Goal: Task Accomplishment & Management: Use online tool/utility

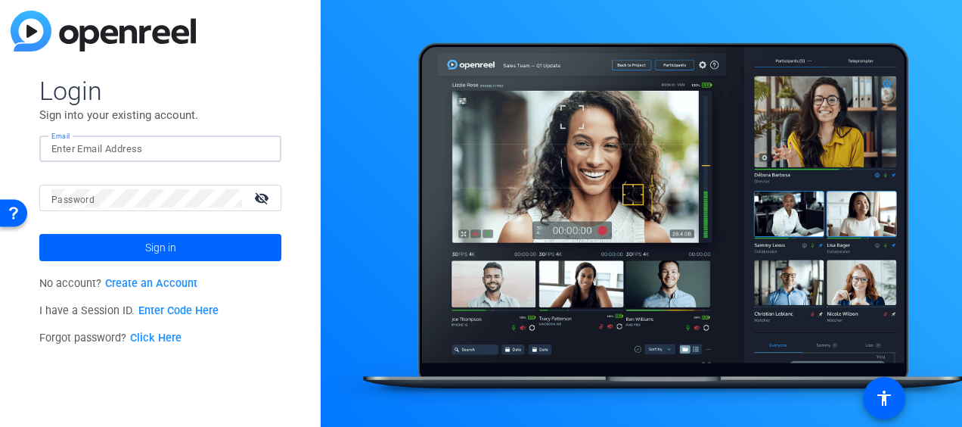
click at [101, 145] on input "Email" at bounding box center [160, 149] width 218 height 18
type input "[PERSON_NAME][EMAIL_ADDRESS][DOMAIN_NAME]"
click at [39, 234] on button "Sign in" at bounding box center [160, 247] width 242 height 27
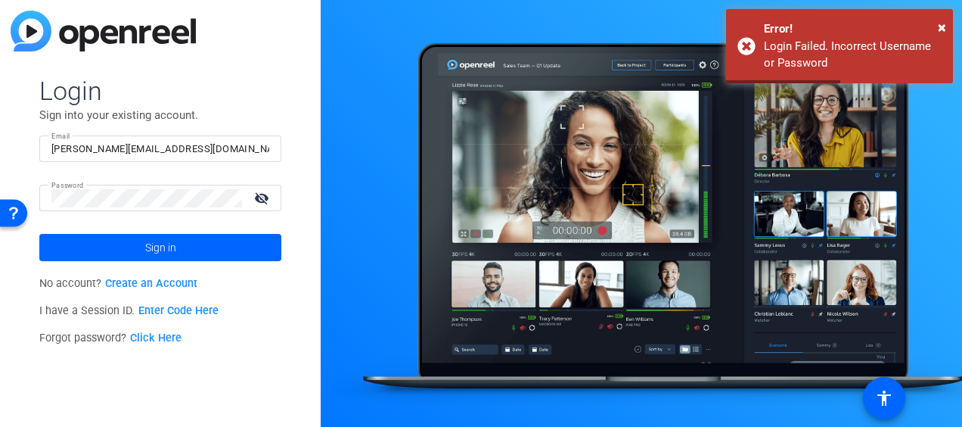
click at [169, 335] on link "Click Here" at bounding box center [155, 337] width 51 height 13
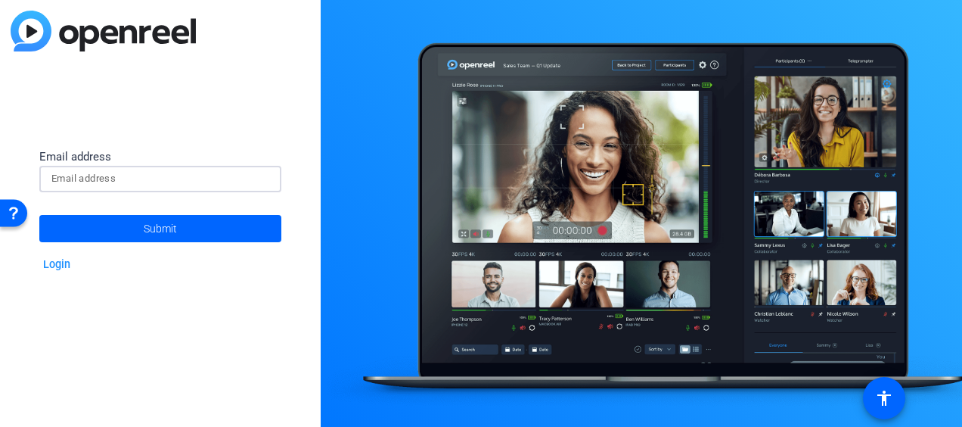
click at [225, 186] on input at bounding box center [160, 178] width 218 height 18
type input "[PERSON_NAME][EMAIL_ADDRESS][DOMAIN_NAME]"
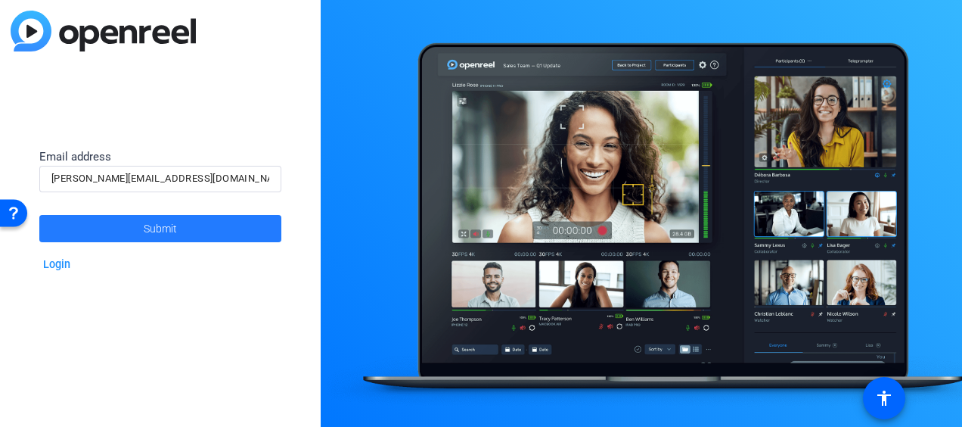
click at [194, 231] on span at bounding box center [160, 228] width 242 height 36
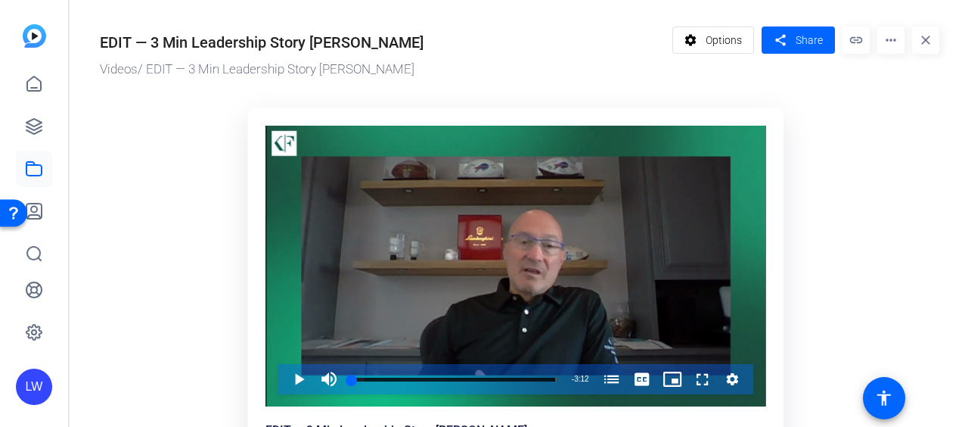
click at [882, 42] on mat-icon "more_horiz" at bounding box center [891, 39] width 27 height 27
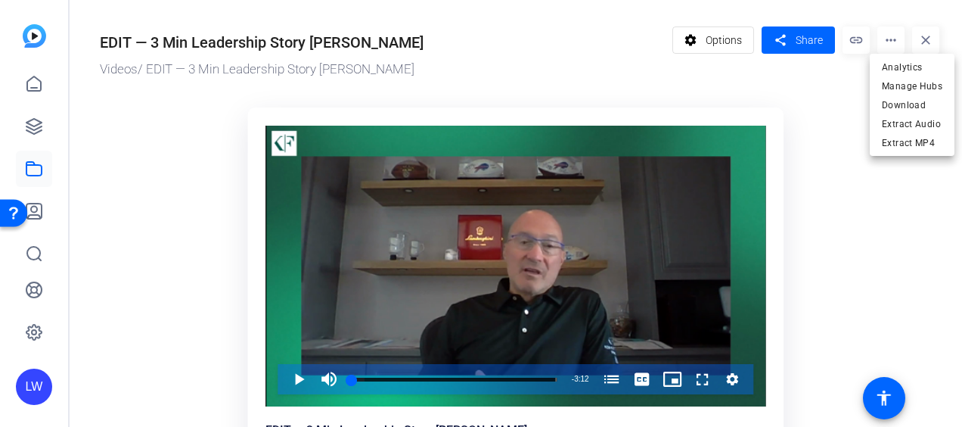
click at [825, 210] on div at bounding box center [481, 213] width 962 height 427
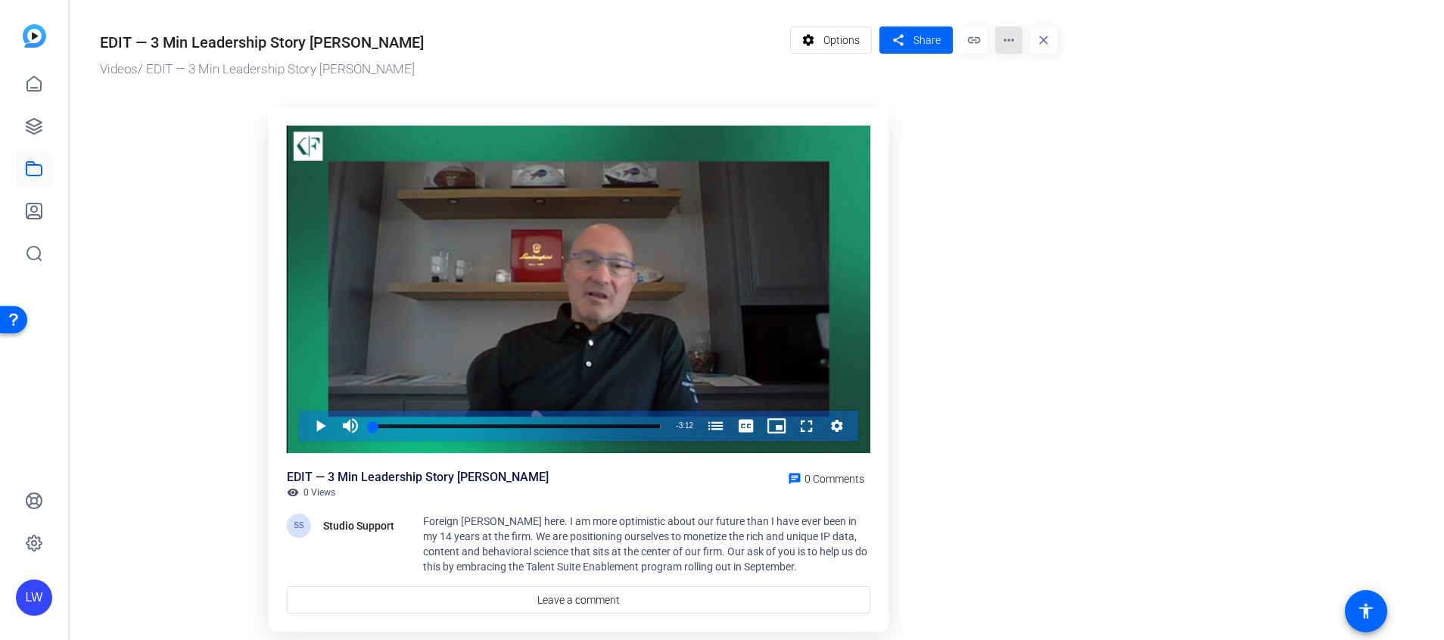
click at [962, 35] on mat-icon "more_horiz" at bounding box center [1008, 39] width 27 height 27
drag, startPoint x: 1108, startPoint y: 510, endPoint x: 974, endPoint y: 104, distance: 427.3
click at [962, 104] on div at bounding box center [722, 320] width 1444 height 640
click at [853, 39] on span "Options" at bounding box center [841, 40] width 36 height 29
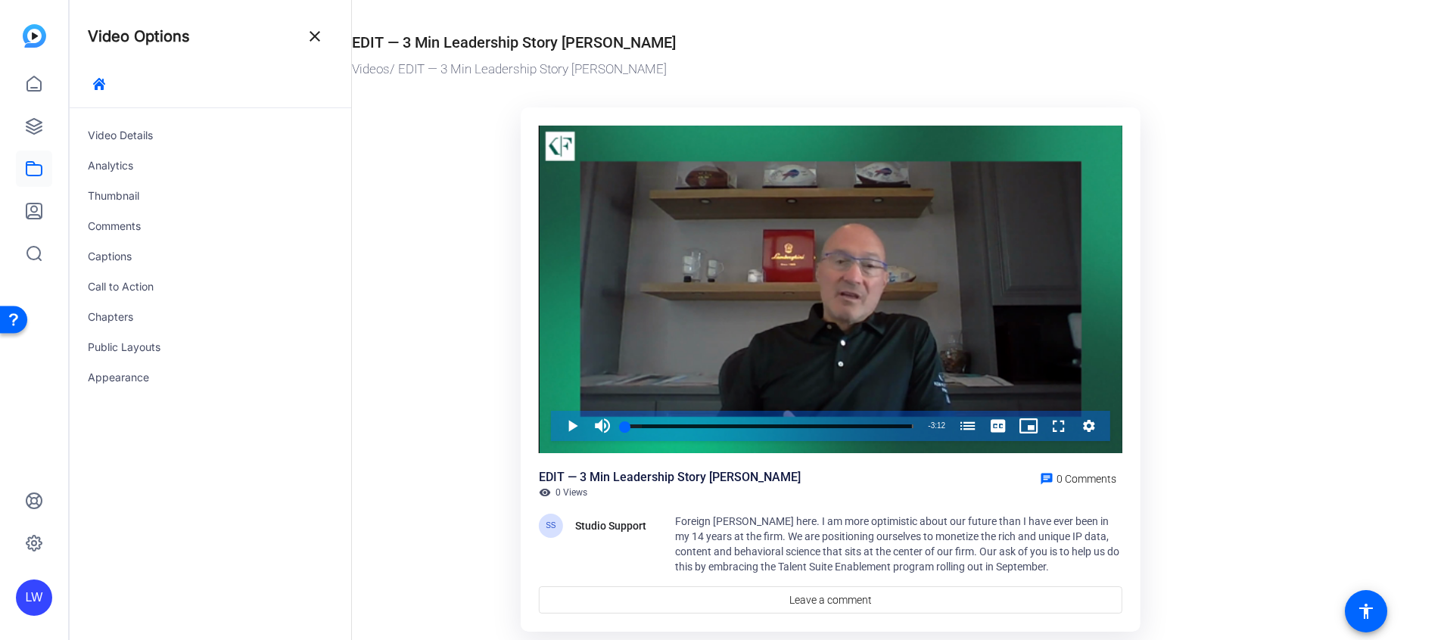
click at [395, 426] on ktd-grid "Video Player is loading. Play Video Play Mute Current Time 0:00 / Duration 3:12…" at bounding box center [830, 370] width 957 height 545
click at [309, 30] on mat-icon "close" at bounding box center [315, 36] width 18 height 18
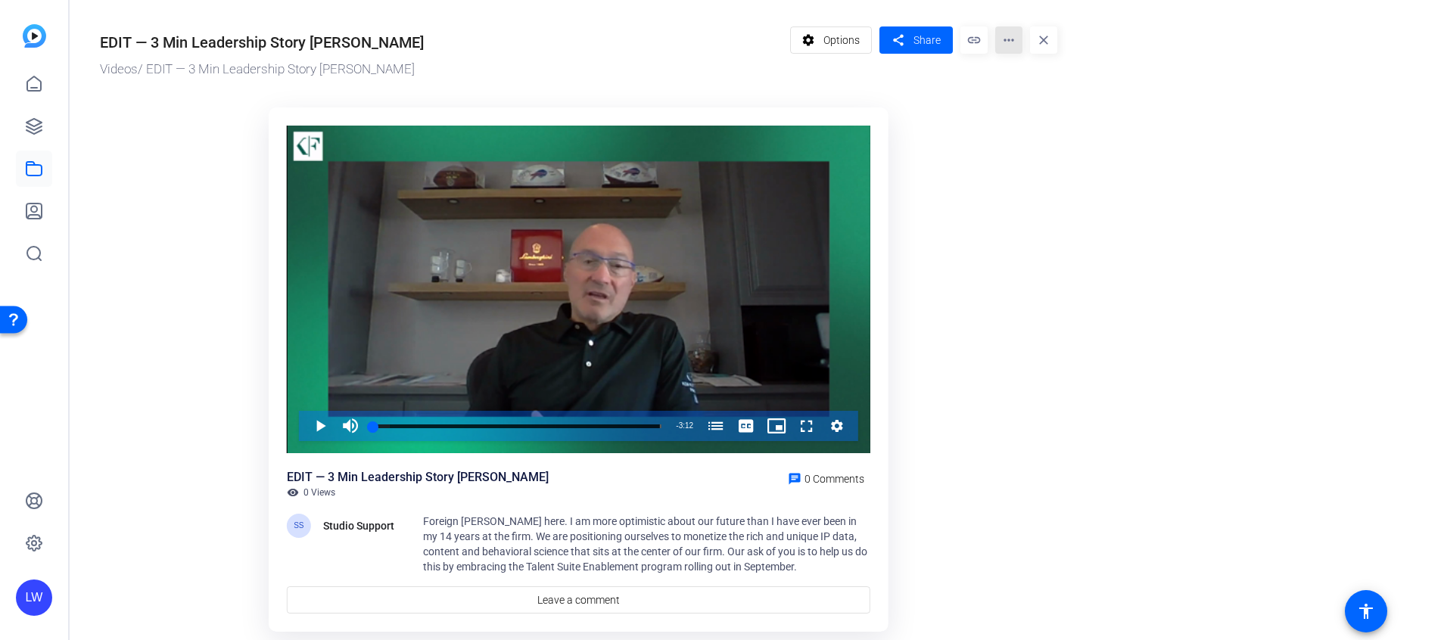
click at [962, 42] on mat-icon "more_horiz" at bounding box center [1008, 39] width 27 height 27
click at [962, 144] on span "Extract MP4" at bounding box center [1037, 143] width 61 height 18
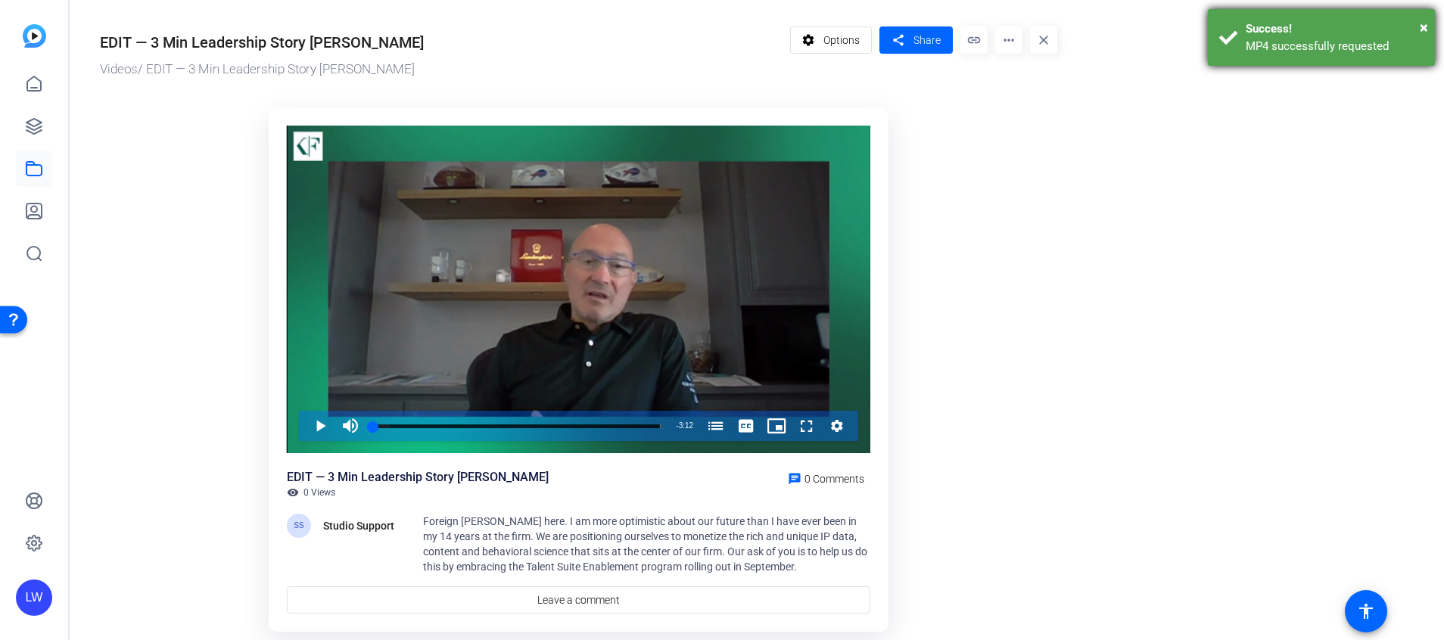
click at [962, 24] on div "Success!" at bounding box center [1334, 28] width 178 height 17
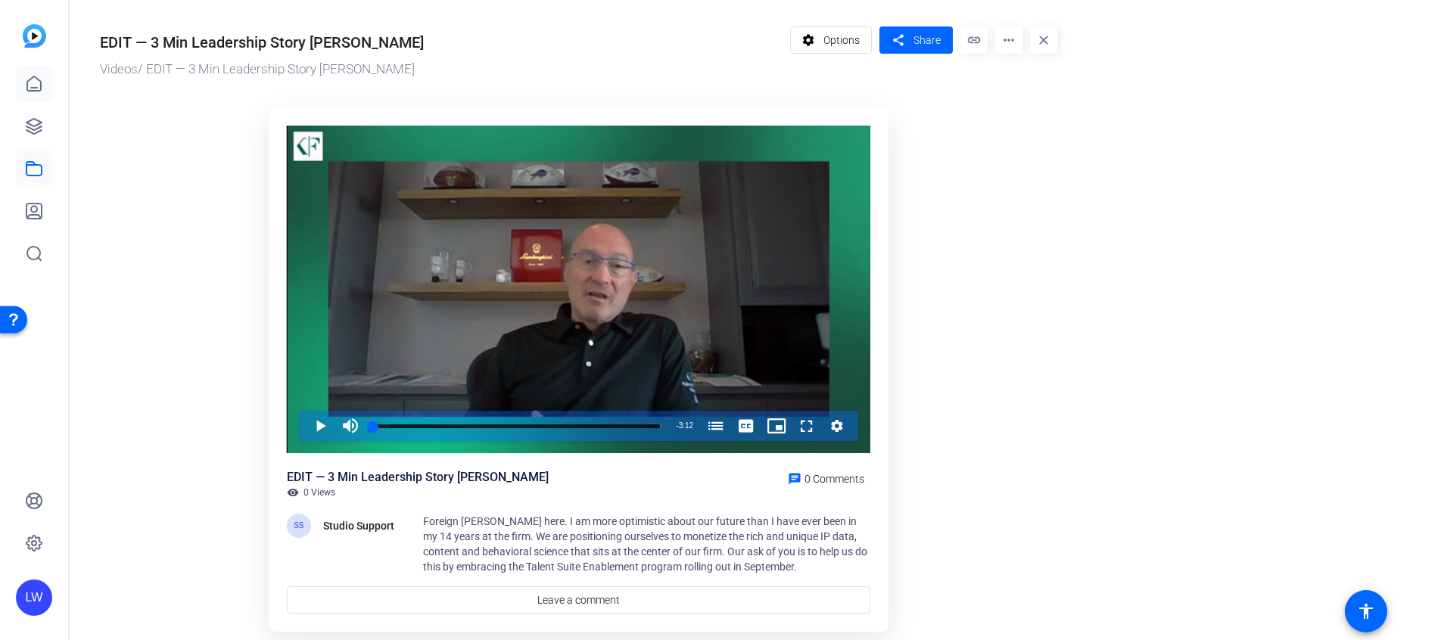
drag, startPoint x: 30, startPoint y: 103, endPoint x: 33, endPoint y: 90, distance: 13.1
click at [33, 90] on div at bounding box center [34, 169] width 36 height 206
click at [33, 110] on link at bounding box center [34, 126] width 36 height 36
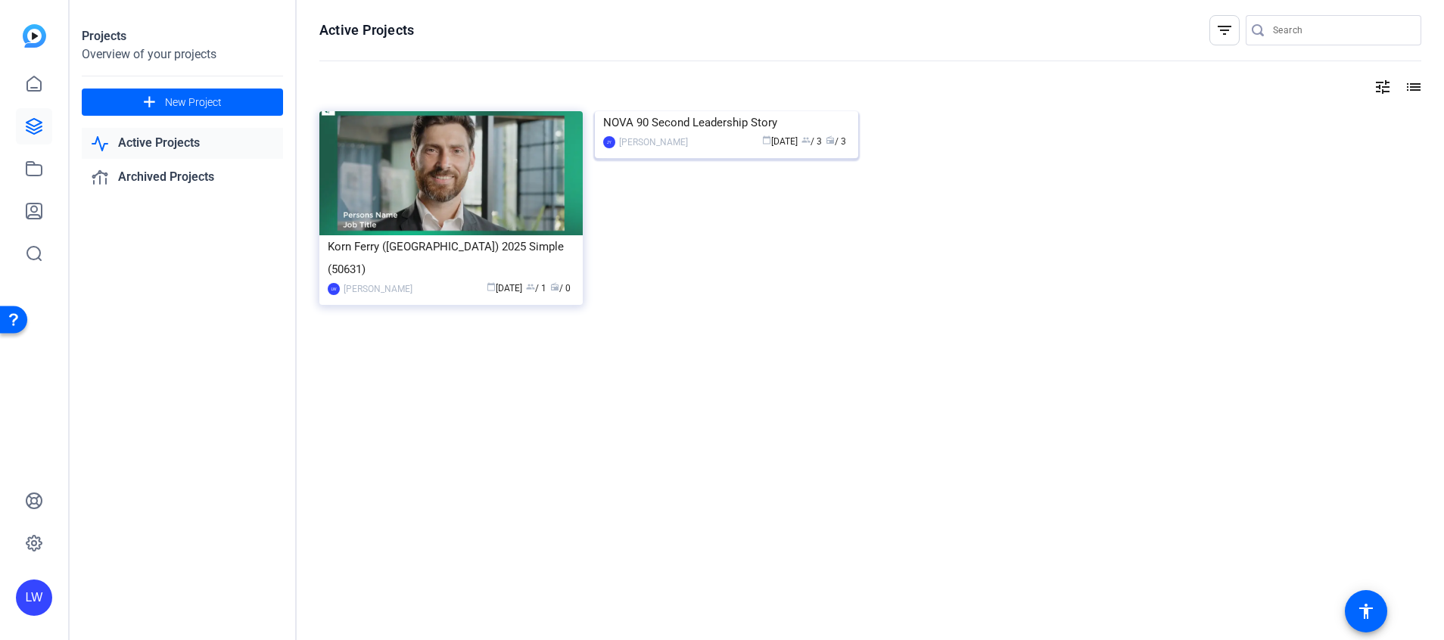
click at [742, 111] on img at bounding box center [726, 111] width 263 height 0
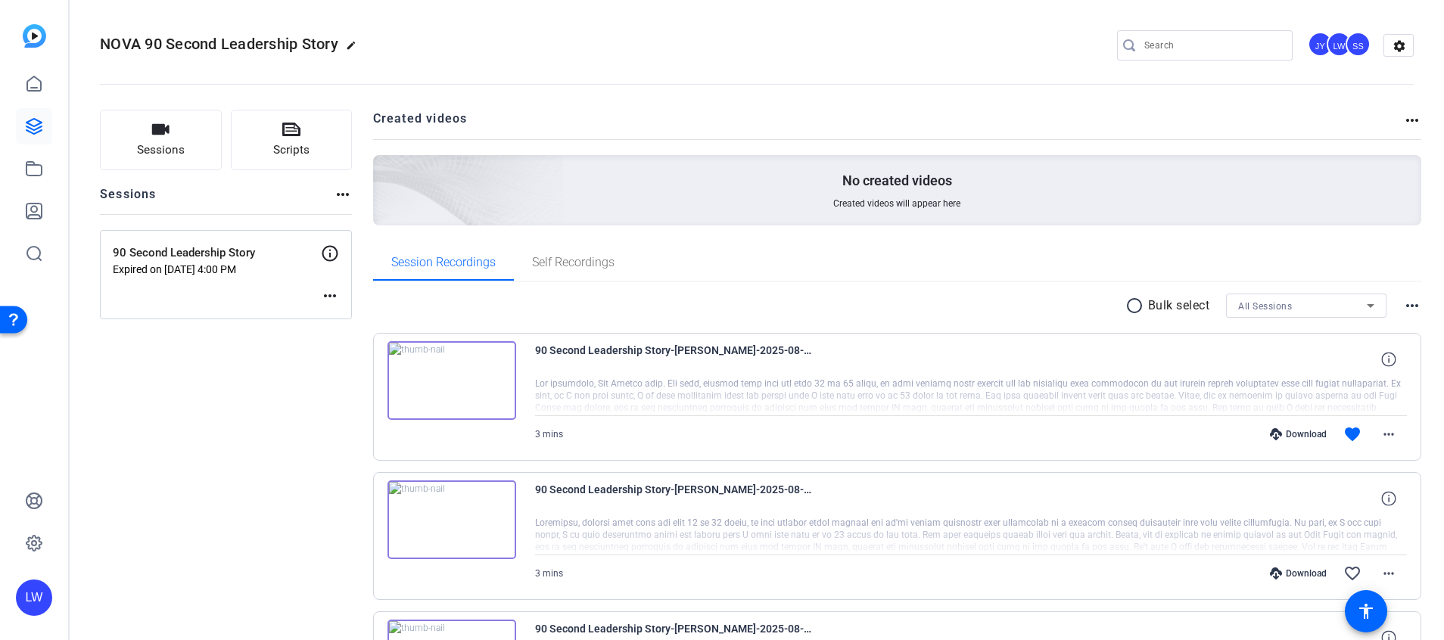
scroll to position [166, 0]
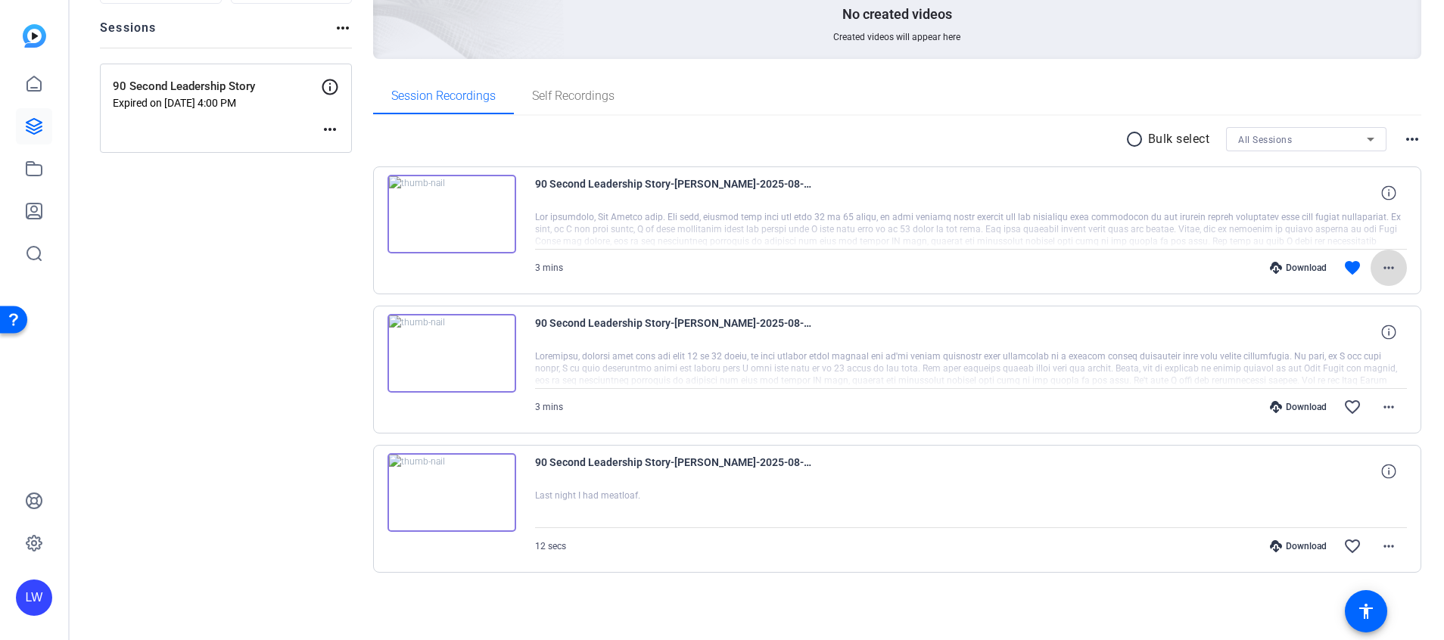
click at [962, 269] on mat-icon "more_horiz" at bounding box center [1388, 268] width 18 height 18
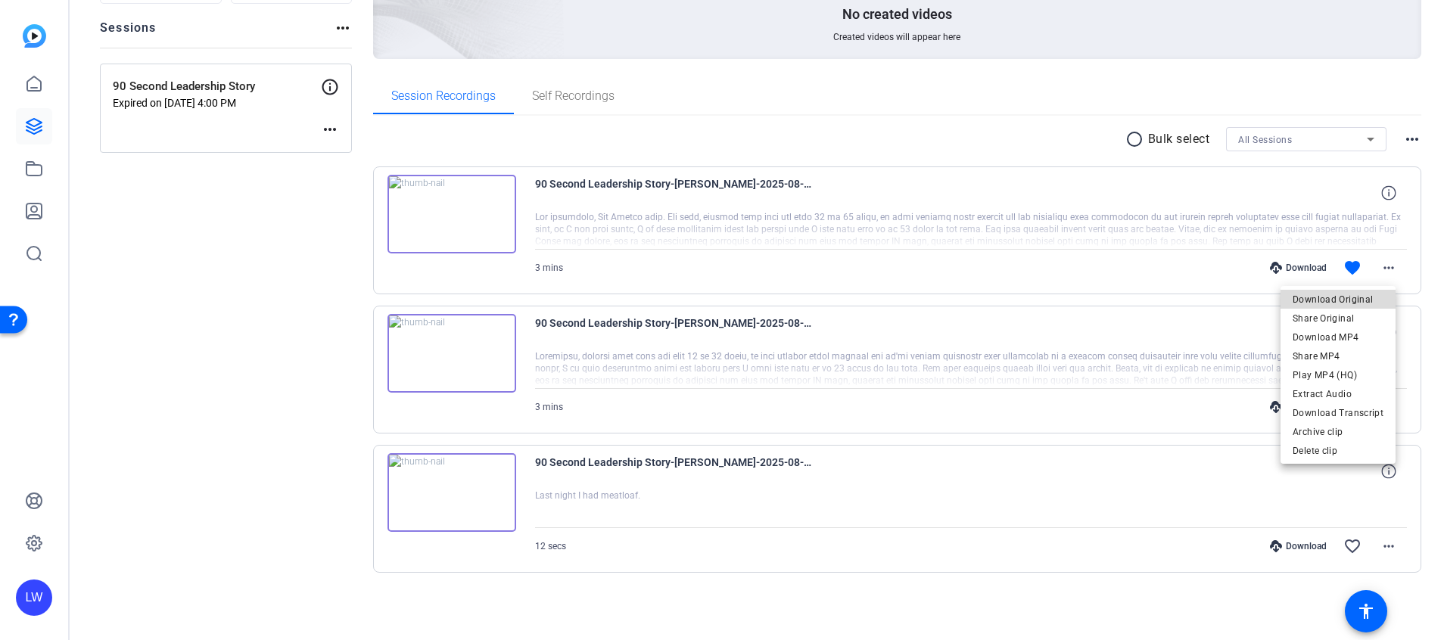
click at [962, 298] on span "Download Original" at bounding box center [1337, 300] width 91 height 18
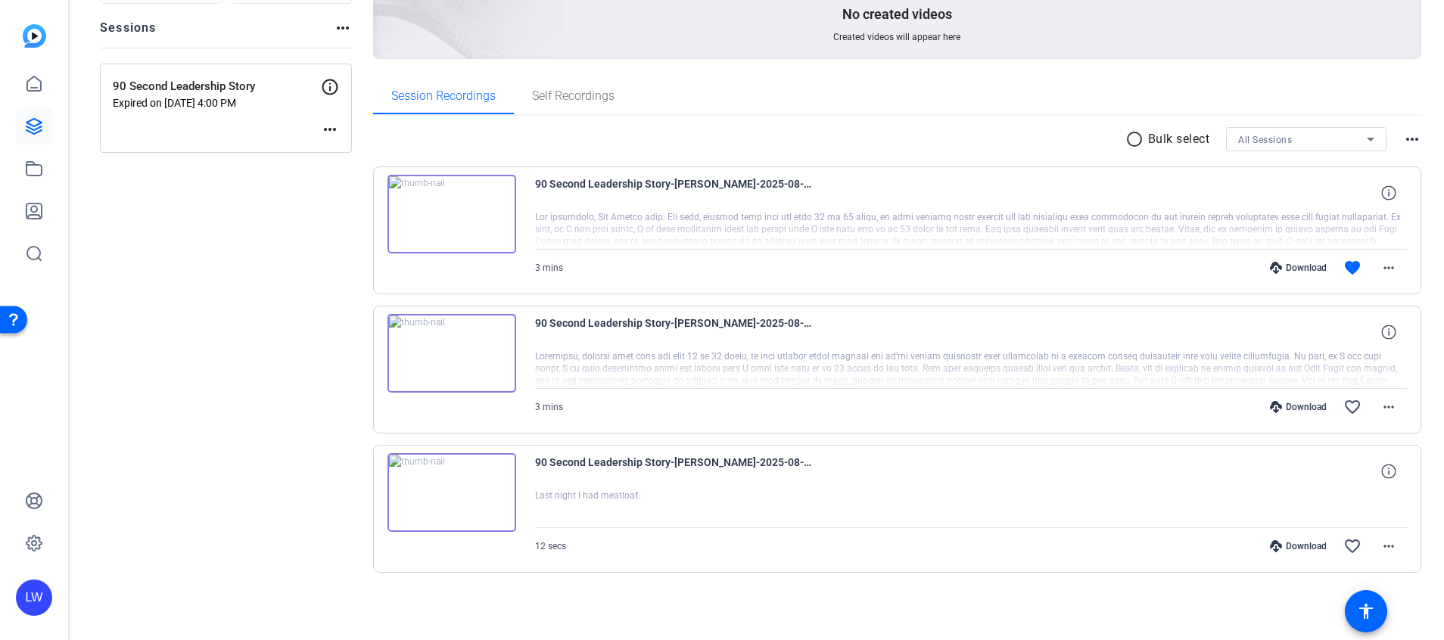
click at [962, 107] on div "Sessions Scripts Sessions more_horiz 90 Second Leadership Story Expired on Aug …" at bounding box center [757, 282] width 1374 height 716
click at [962, 197] on icon at bounding box center [1388, 192] width 14 height 14
click at [962, 197] on mat-icon "close" at bounding box center [1388, 193] width 18 height 19
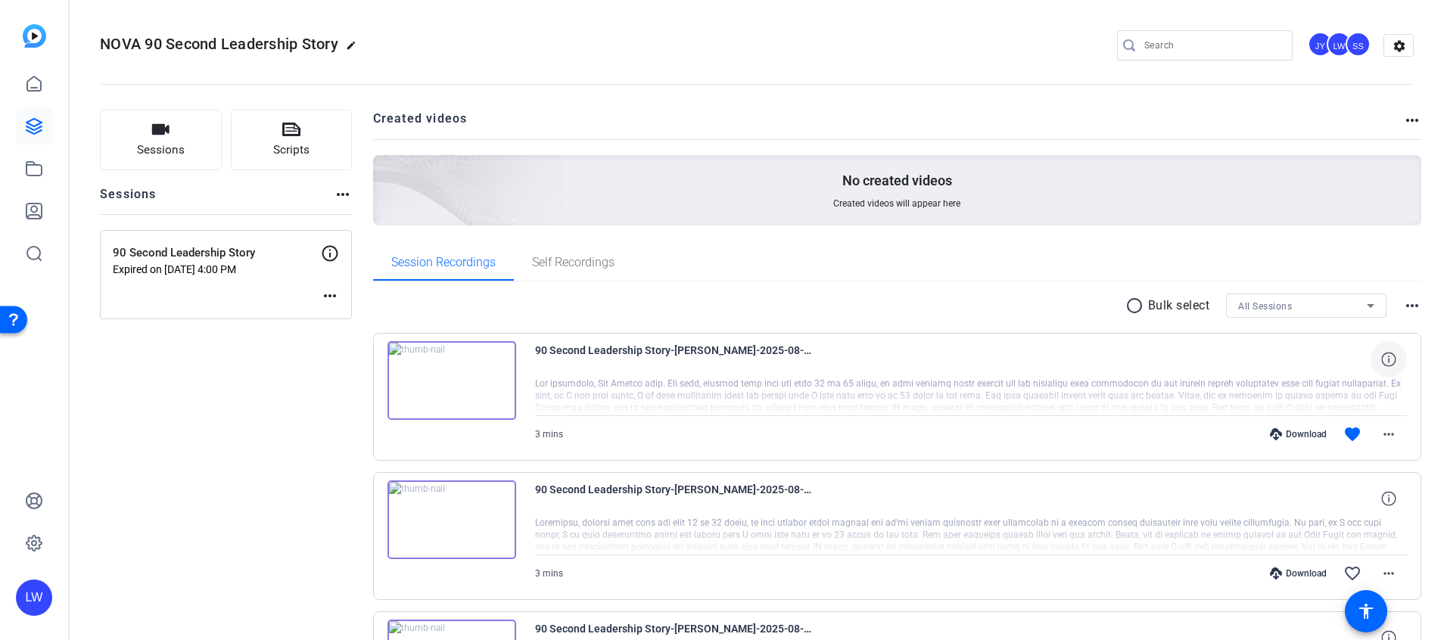
drag, startPoint x: 1410, startPoint y: 298, endPoint x: 1396, endPoint y: 304, distance: 14.9
click at [962, 304] on div "Sessions Scripts Sessions more_horiz 90 Second Leadership Story Expired on Aug …" at bounding box center [757, 449] width 1374 height 716
click at [962, 304] on mat-icon "more_horiz" at bounding box center [1412, 306] width 18 height 18
click at [962, 304] on div at bounding box center [722, 320] width 1444 height 640
click at [962, 53] on mat-icon "settings" at bounding box center [1399, 46] width 30 height 23
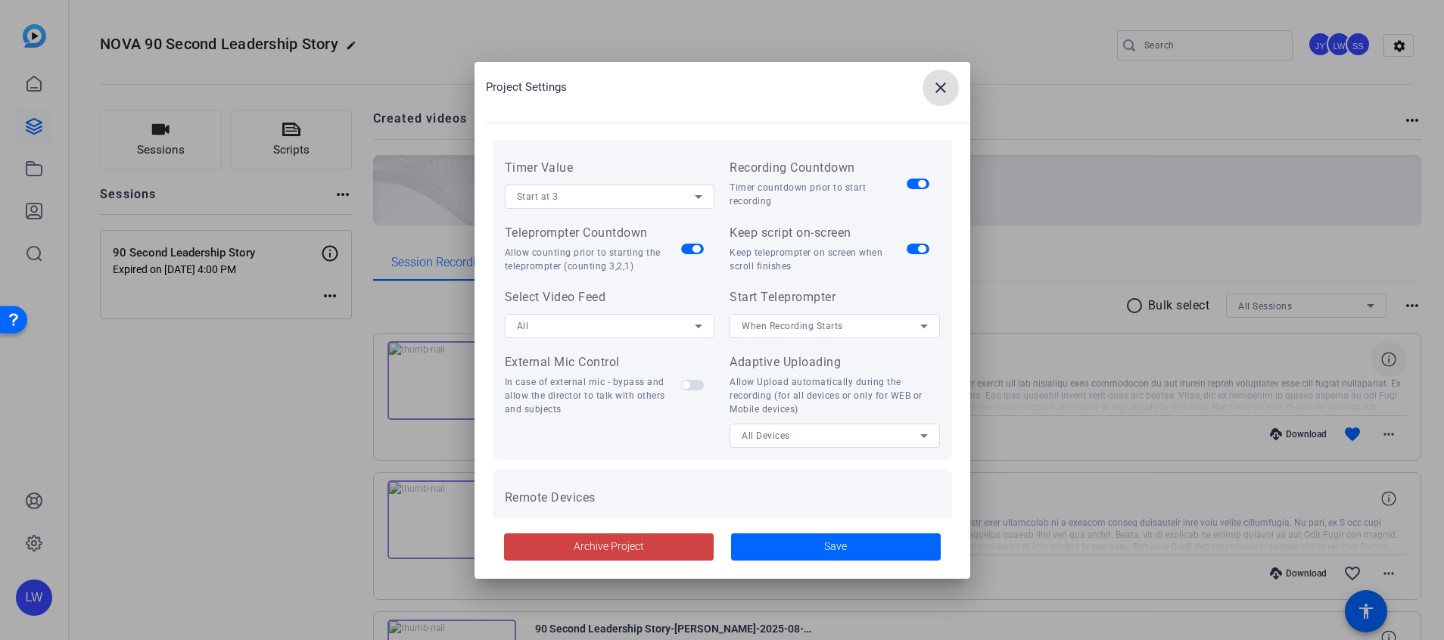
scroll to position [312, 0]
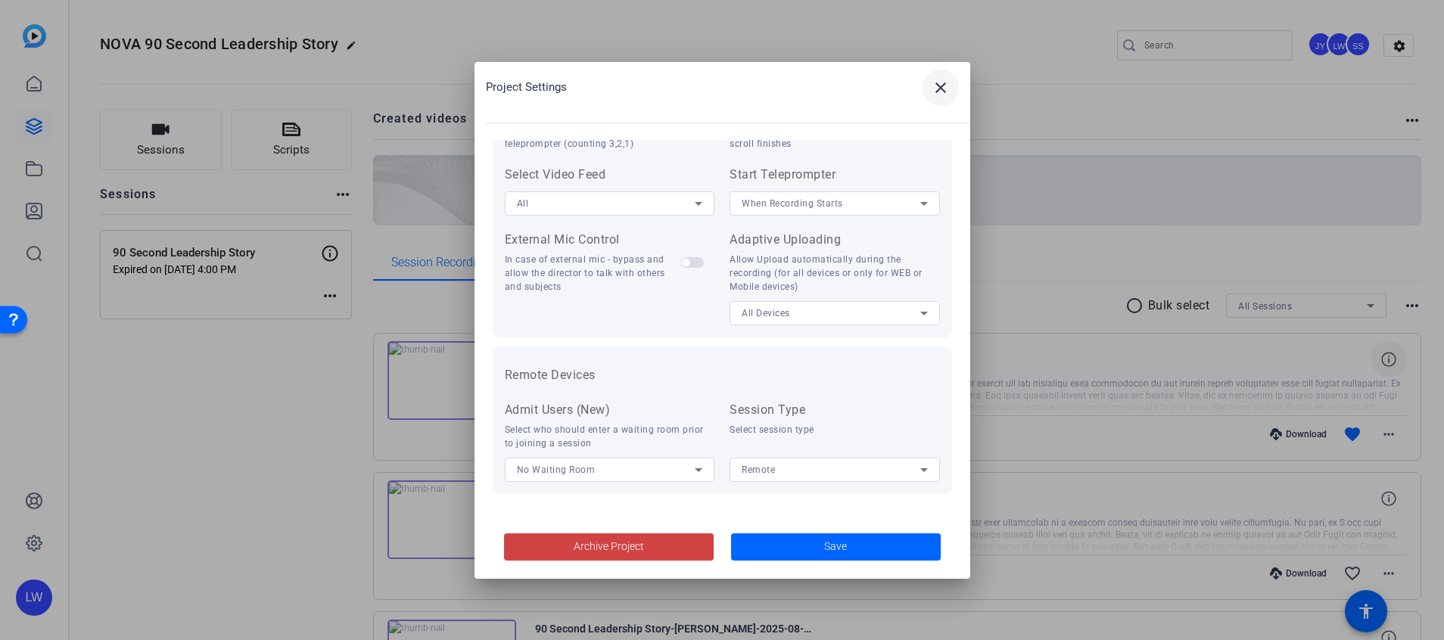
drag, startPoint x: 950, startPoint y: 108, endPoint x: 950, endPoint y: 92, distance: 16.6
click at [950, 92] on h2 "Project Settings close" at bounding box center [722, 101] width 496 height 78
click at [950, 92] on button "close" at bounding box center [940, 88] width 36 height 36
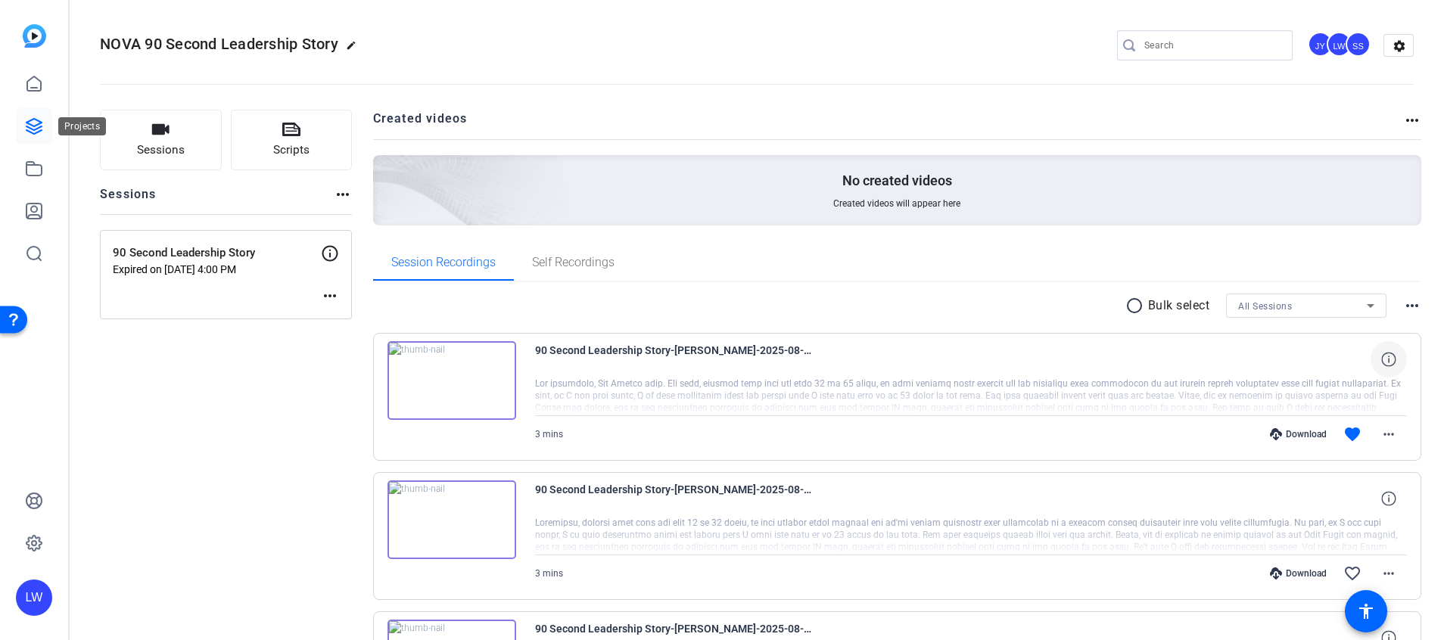
click at [33, 129] on icon at bounding box center [33, 126] width 15 height 15
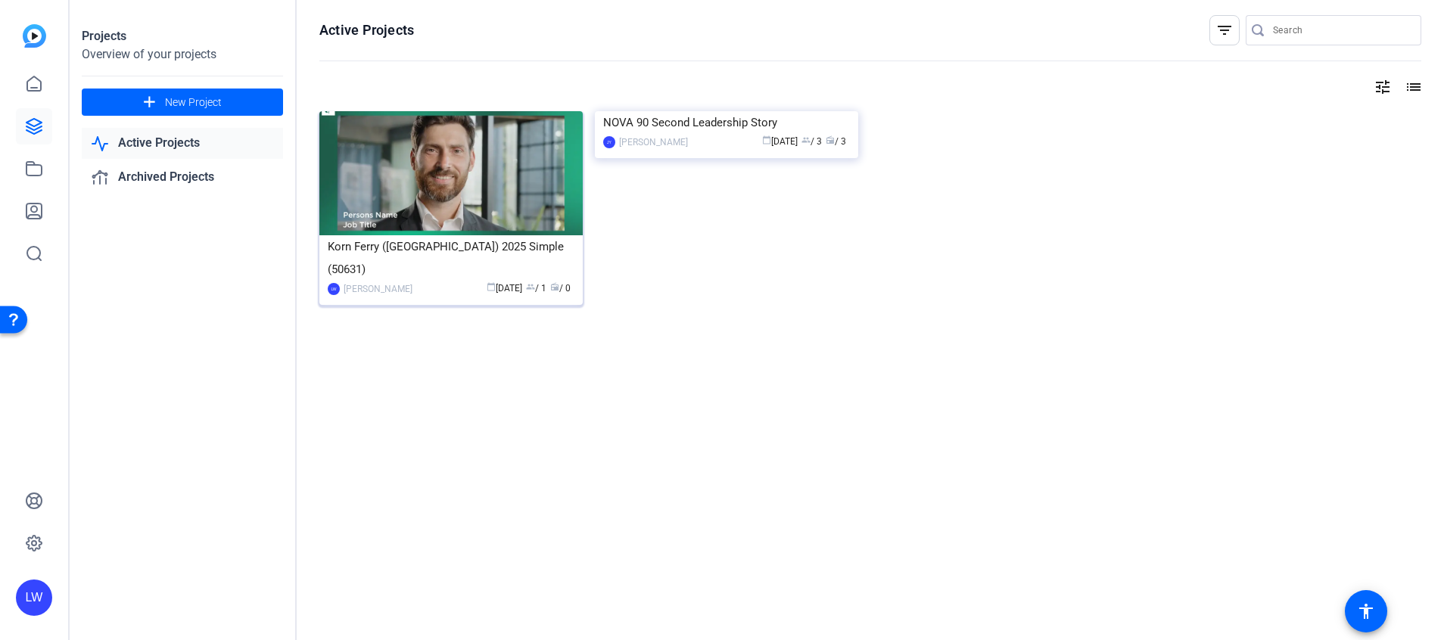
click at [435, 170] on img at bounding box center [450, 173] width 263 height 124
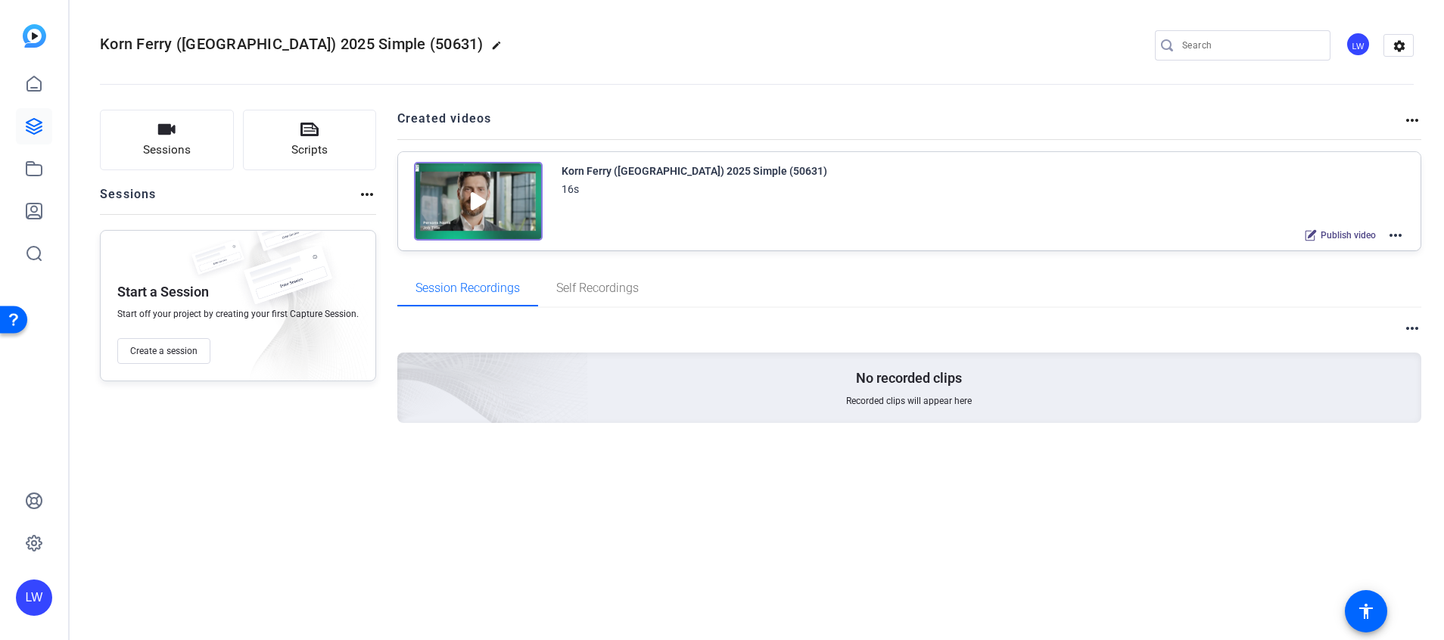
click at [526, 204] on img at bounding box center [478, 201] width 129 height 79
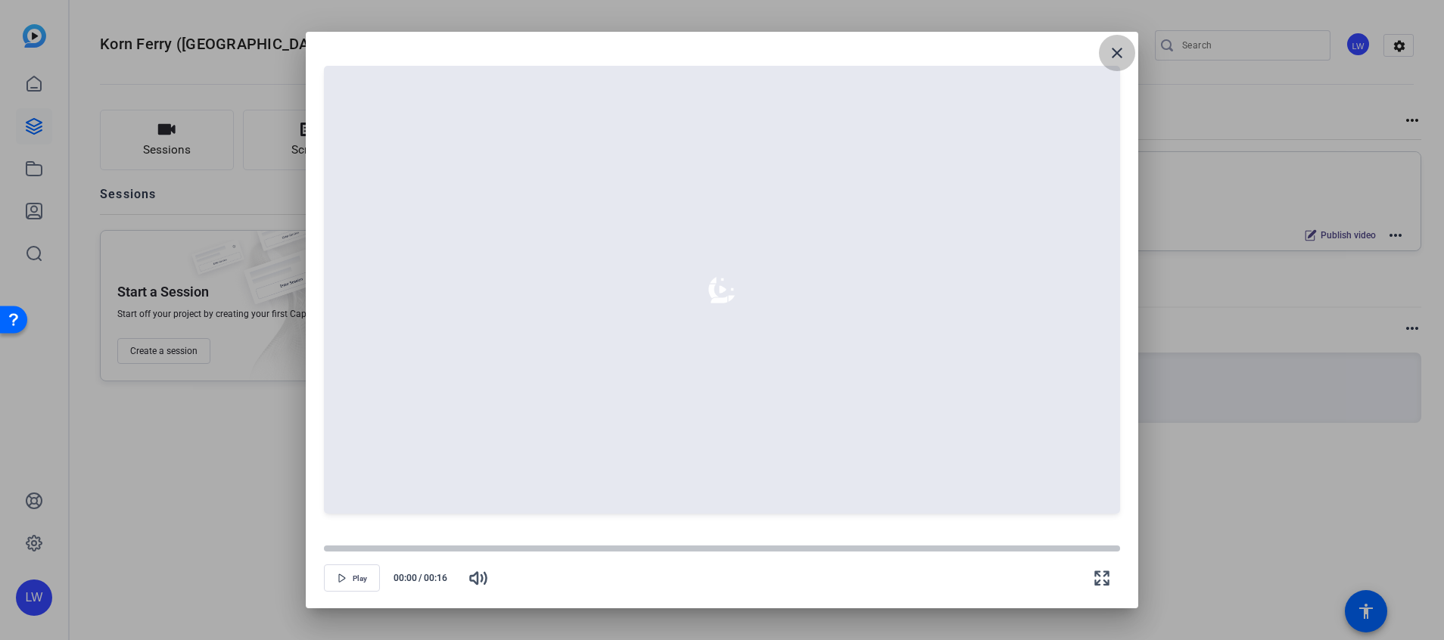
click at [962, 51] on mat-icon "close" at bounding box center [1117, 53] width 18 height 18
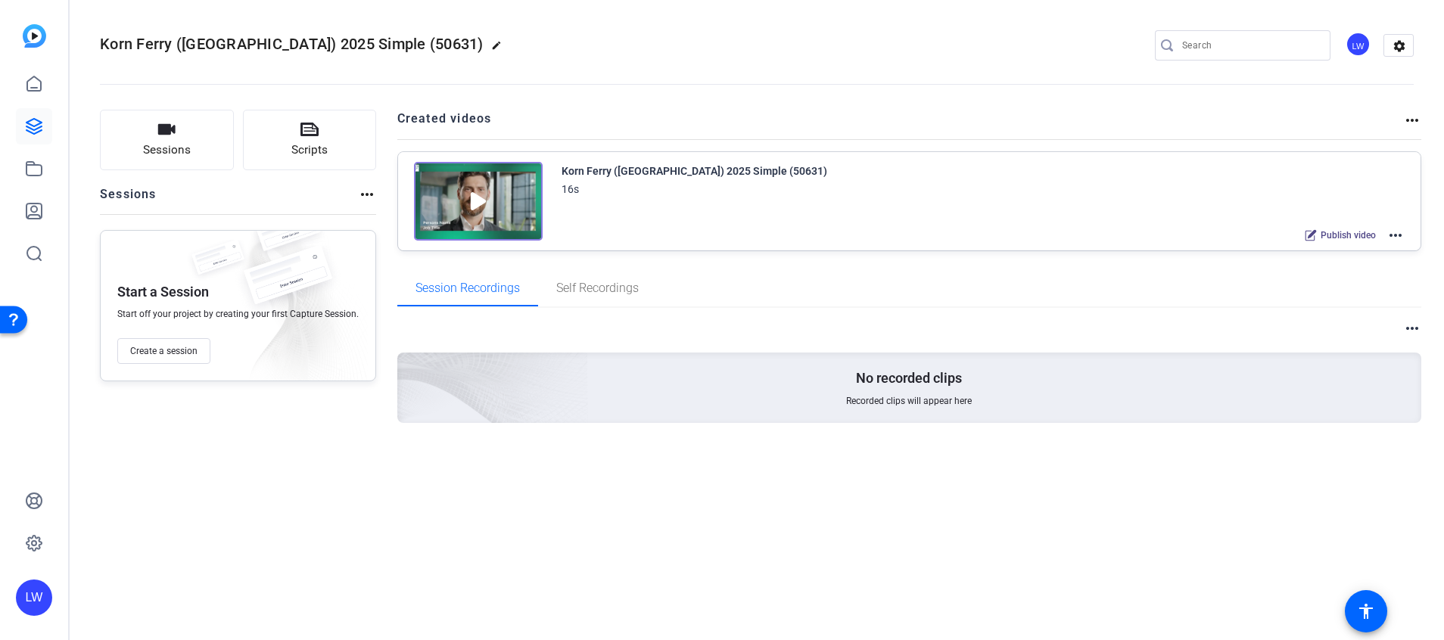
drag, startPoint x: 1401, startPoint y: 224, endPoint x: 1396, endPoint y: 234, distance: 11.2
click at [962, 234] on div "Korn Ferry (US) 2025 Simple (50631) 16s Publish video more_horiz" at bounding box center [983, 203] width 844 height 83
click at [962, 234] on mat-icon "more_horiz" at bounding box center [1395, 235] width 18 height 18
click at [962, 250] on span "Edit in Creator" at bounding box center [1339, 253] width 105 height 18
click at [39, 172] on icon at bounding box center [34, 169] width 18 height 18
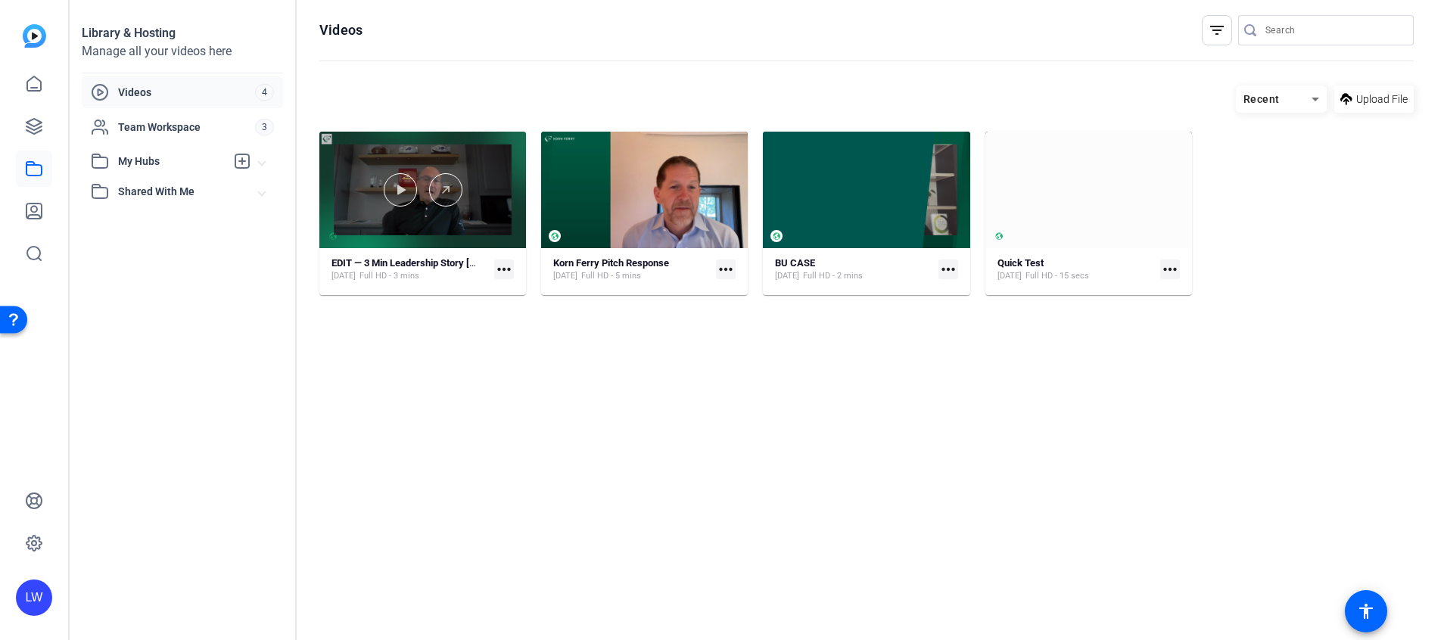
click at [415, 198] on div at bounding box center [422, 189] width 207 height 33
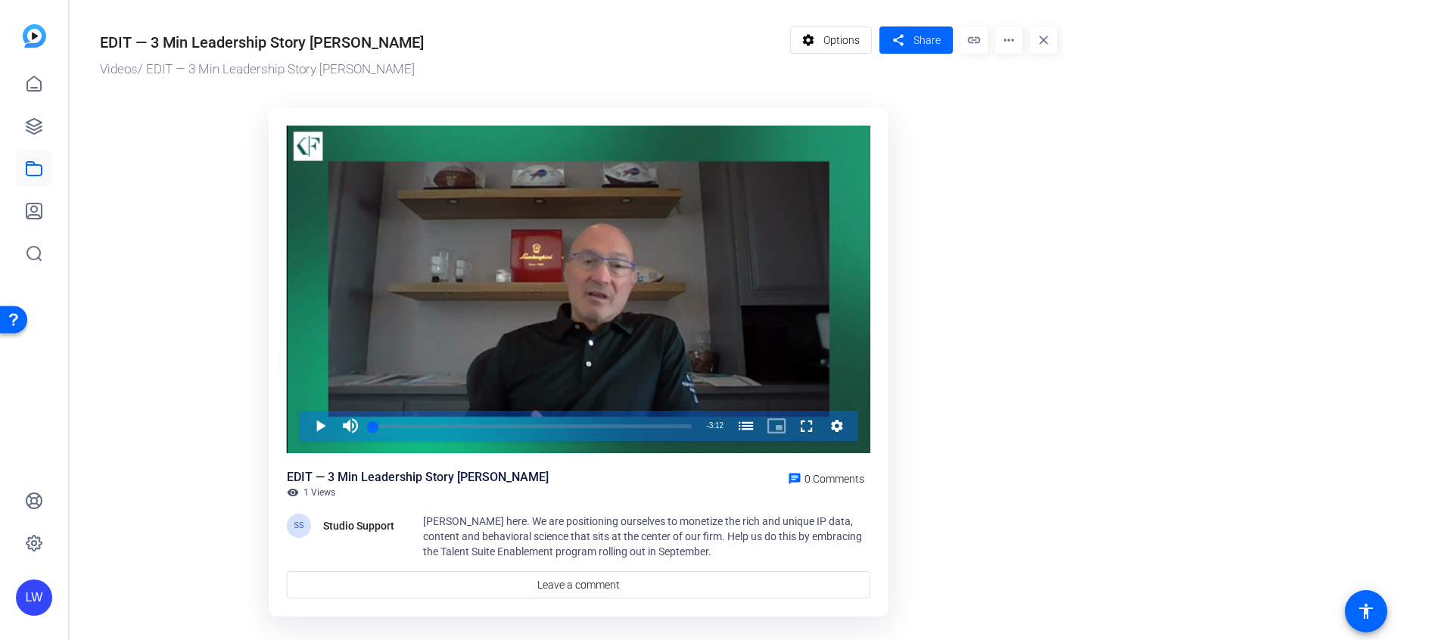
scroll to position [30, 0]
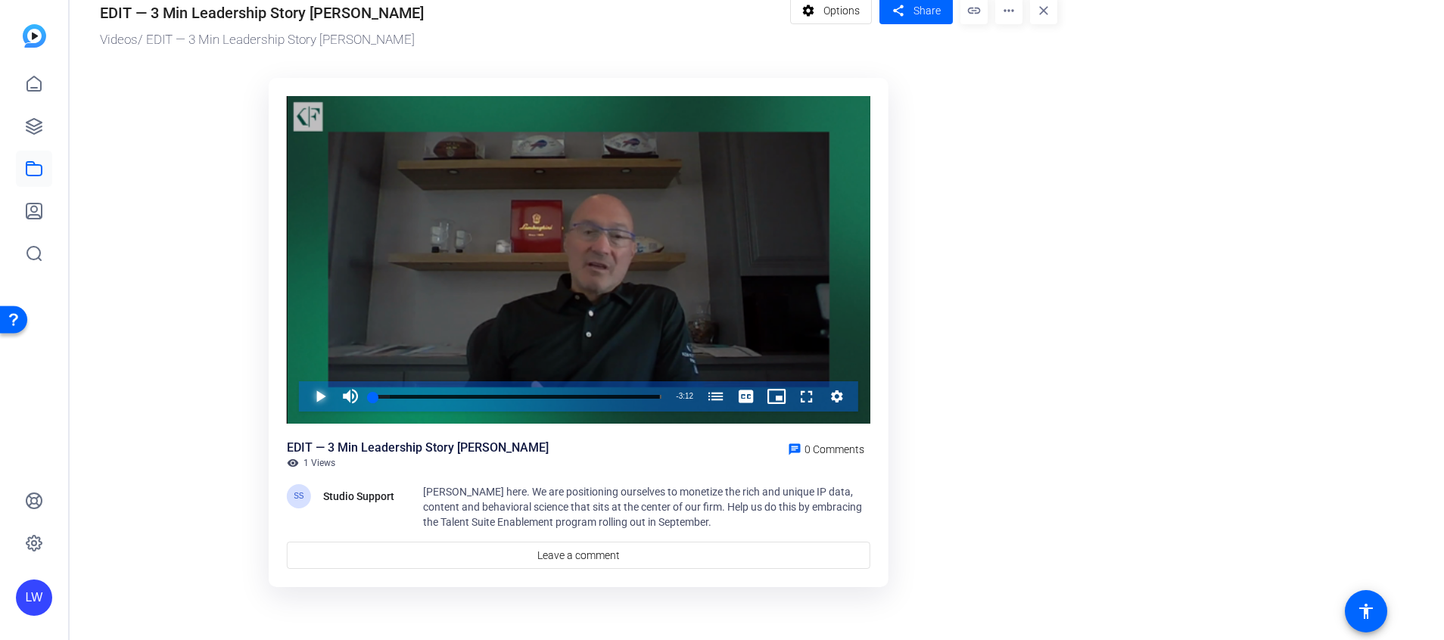
click at [305, 398] on span "Video Player" at bounding box center [305, 396] width 0 height 30
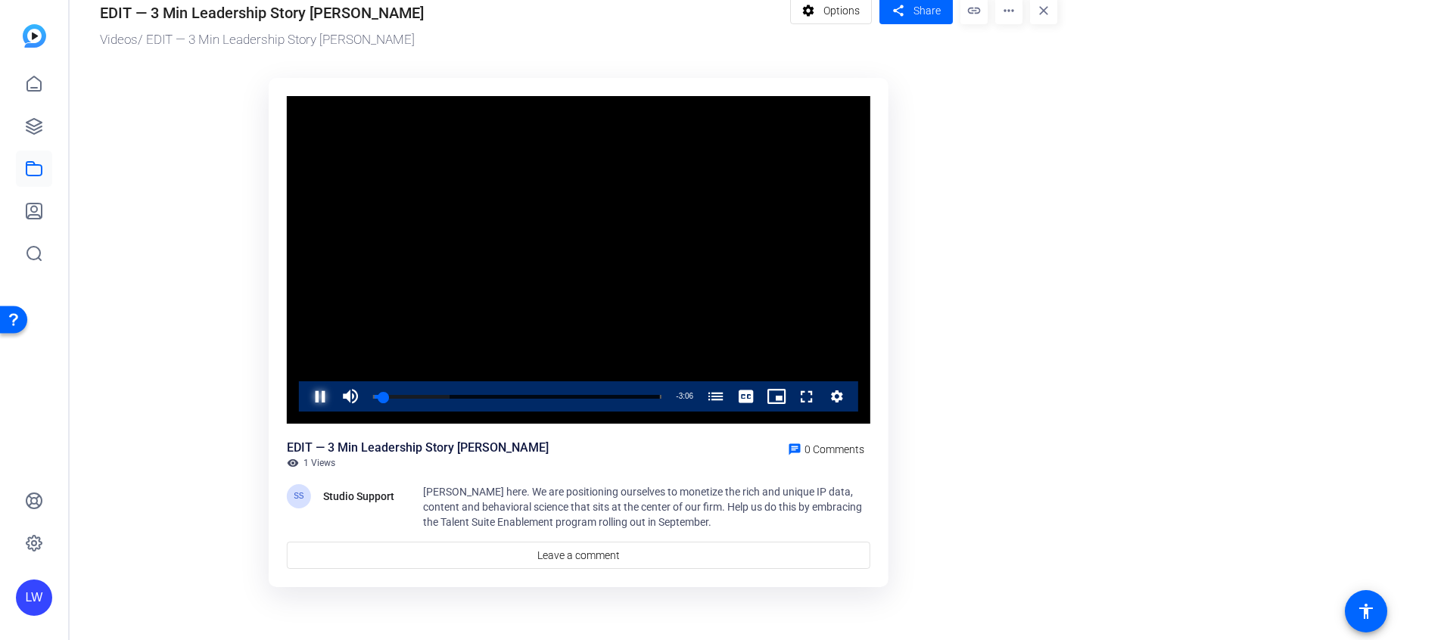
click at [305, 406] on span "Video Player" at bounding box center [305, 396] width 0 height 30
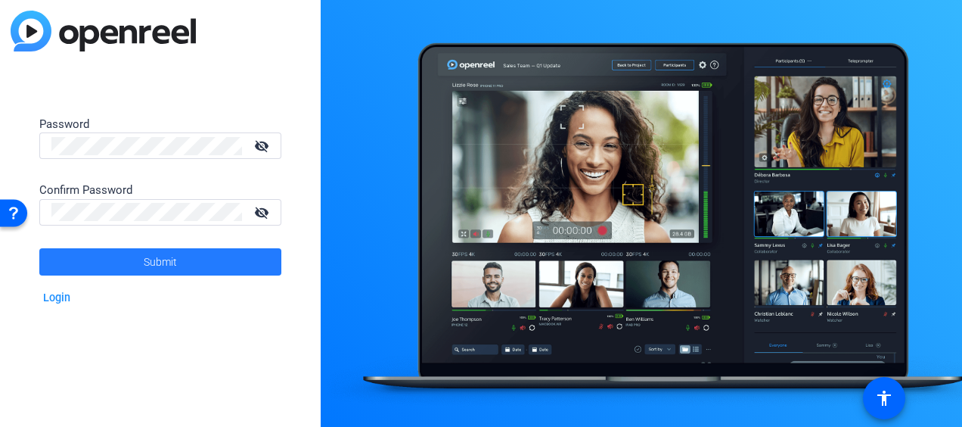
click at [133, 263] on span at bounding box center [160, 262] width 242 height 36
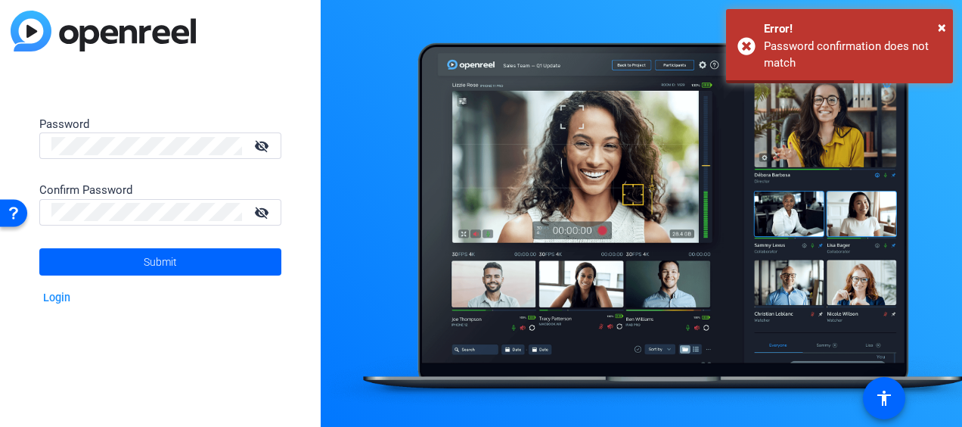
click at [256, 209] on mat-icon "visibility_off" at bounding box center [263, 212] width 36 height 22
click at [268, 141] on mat-icon "visibility_off" at bounding box center [263, 146] width 36 height 22
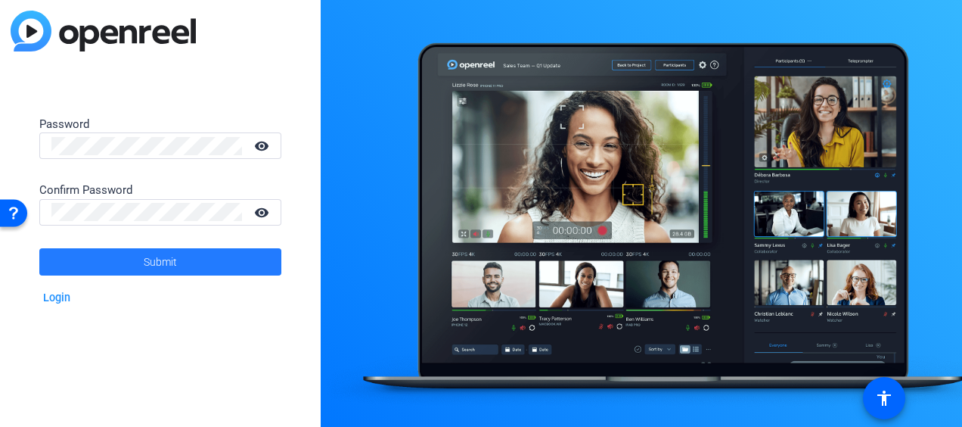
click at [158, 260] on span "Submit" at bounding box center [160, 262] width 33 height 38
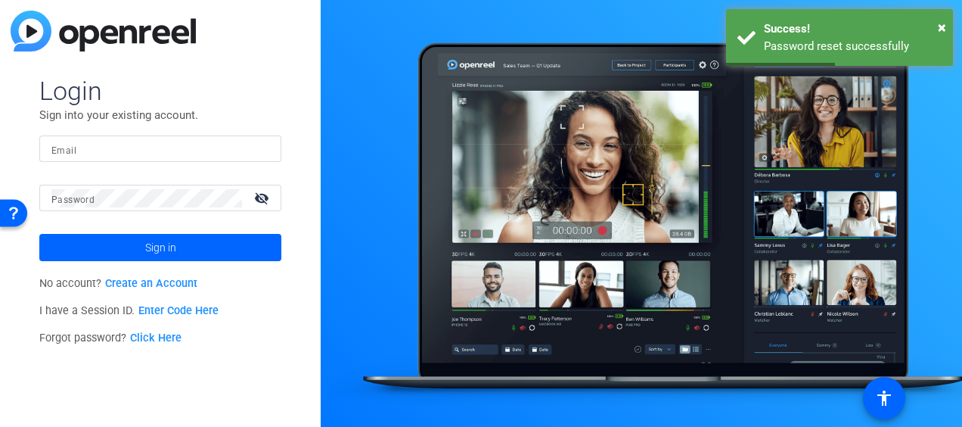
click at [223, 145] on input "Email" at bounding box center [160, 149] width 218 height 18
type input "[PERSON_NAME][EMAIL_ADDRESS][DOMAIN_NAME]"
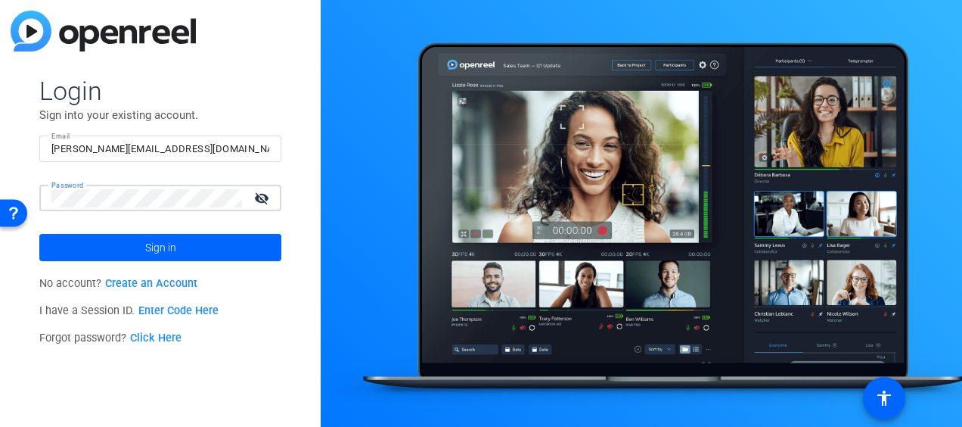
click at [39, 234] on button "Sign in" at bounding box center [160, 247] width 242 height 27
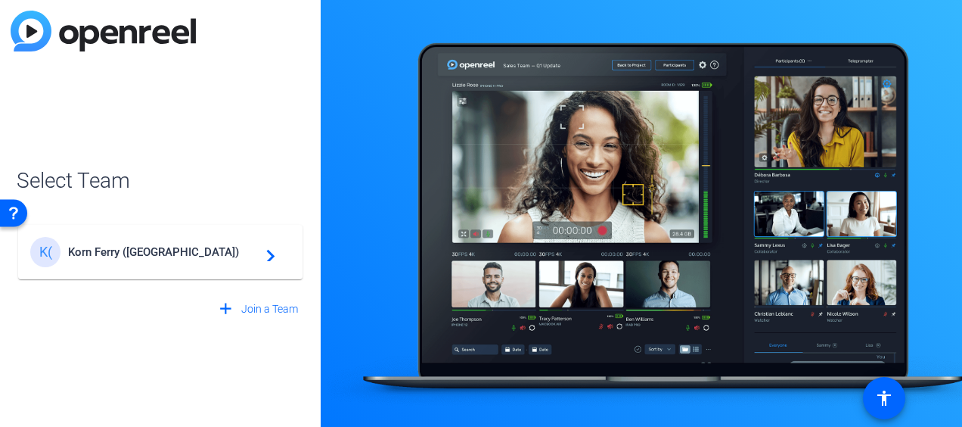
click at [191, 251] on span "Korn Ferry (US)" at bounding box center [162, 252] width 189 height 14
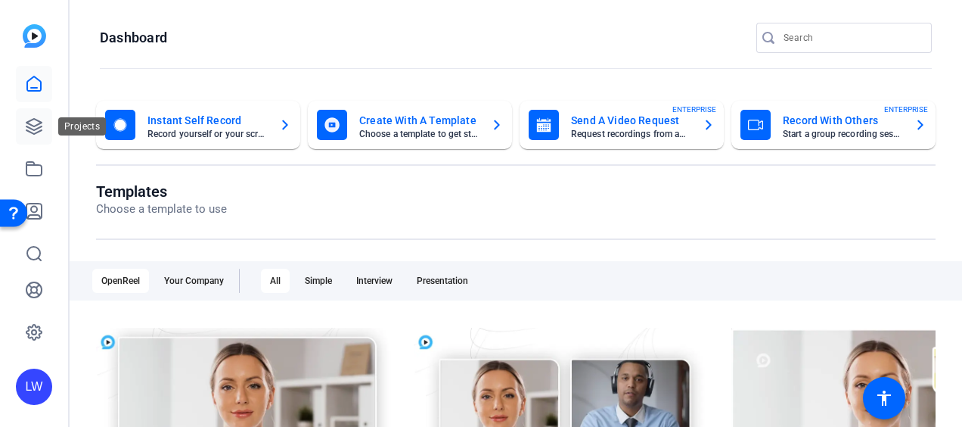
click at [39, 122] on icon at bounding box center [34, 126] width 18 height 18
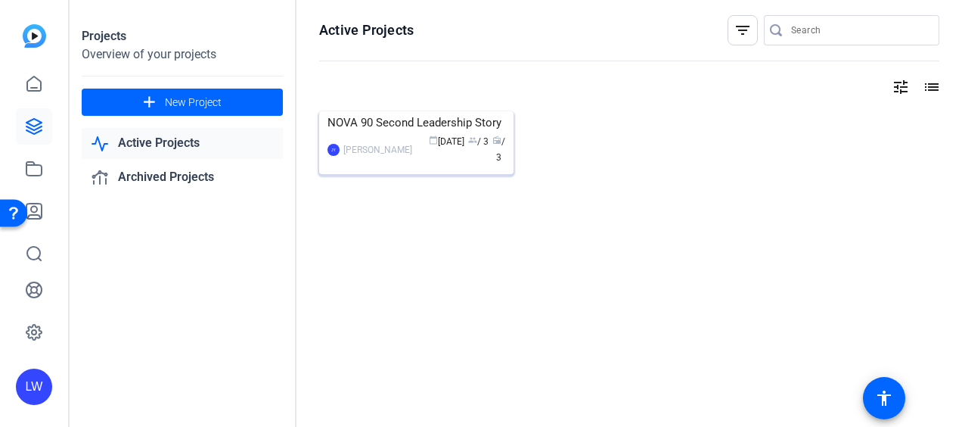
click at [427, 134] on div "NOVA 90 Second Leadership Story" at bounding box center [417, 122] width 178 height 23
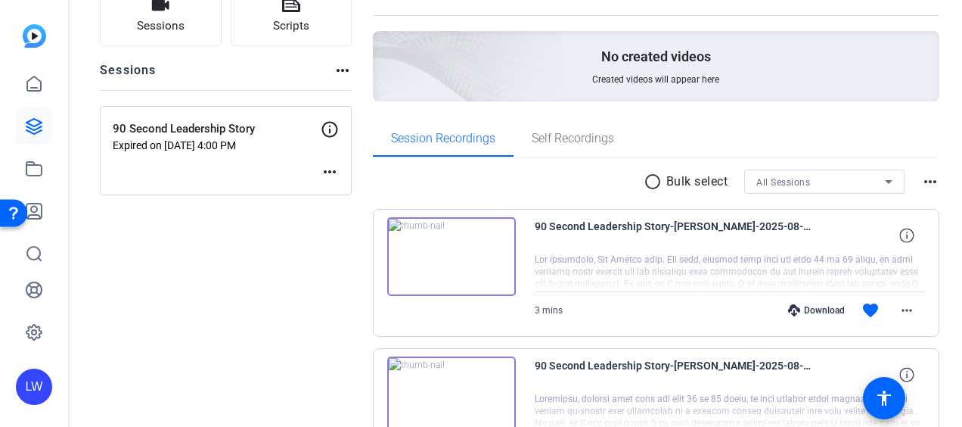
scroll to position [144, 0]
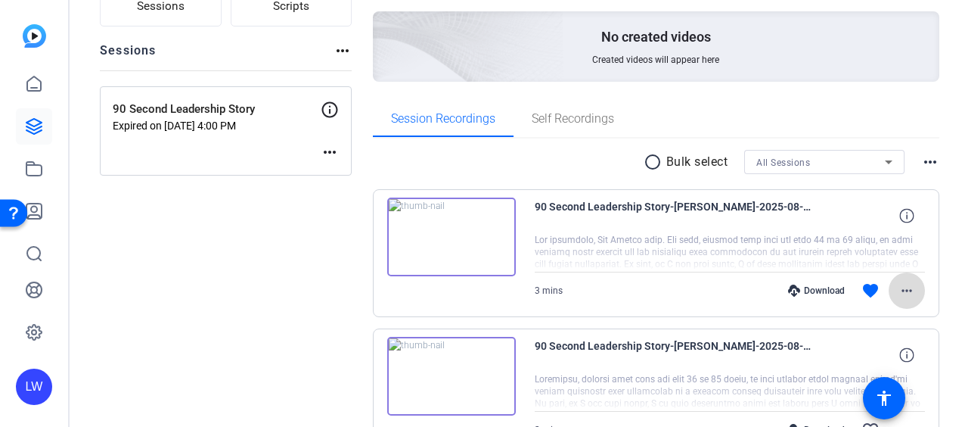
click at [903, 289] on mat-icon "more_horiz" at bounding box center [907, 290] width 18 height 18
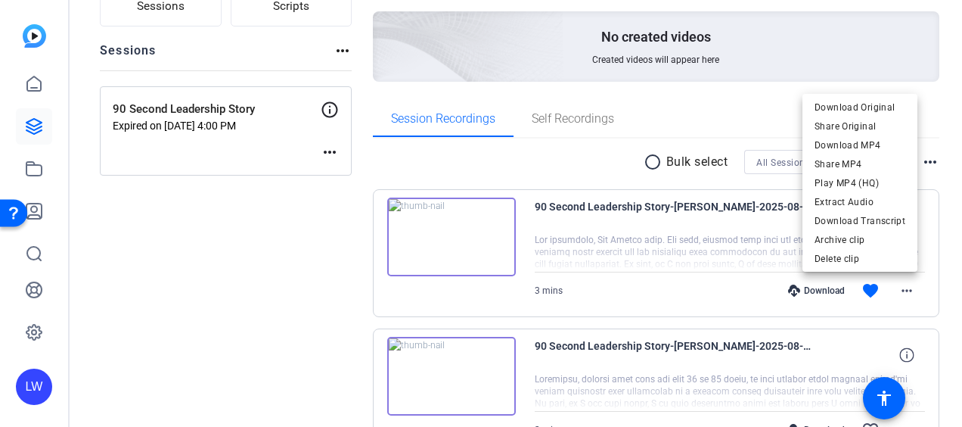
click at [925, 297] on div at bounding box center [481, 213] width 962 height 427
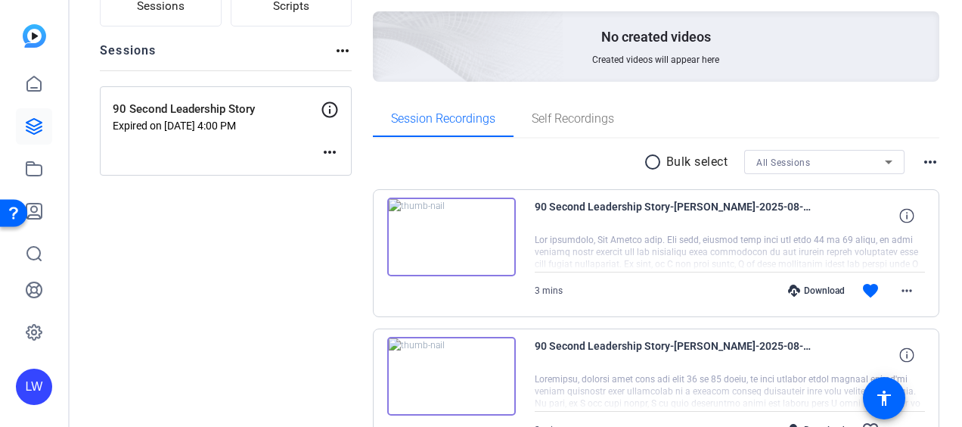
click at [925, 161] on mat-icon "more_horiz" at bounding box center [931, 162] width 18 height 18
click at [925, 161] on div at bounding box center [481, 213] width 962 height 427
click at [487, 222] on img at bounding box center [451, 236] width 129 height 79
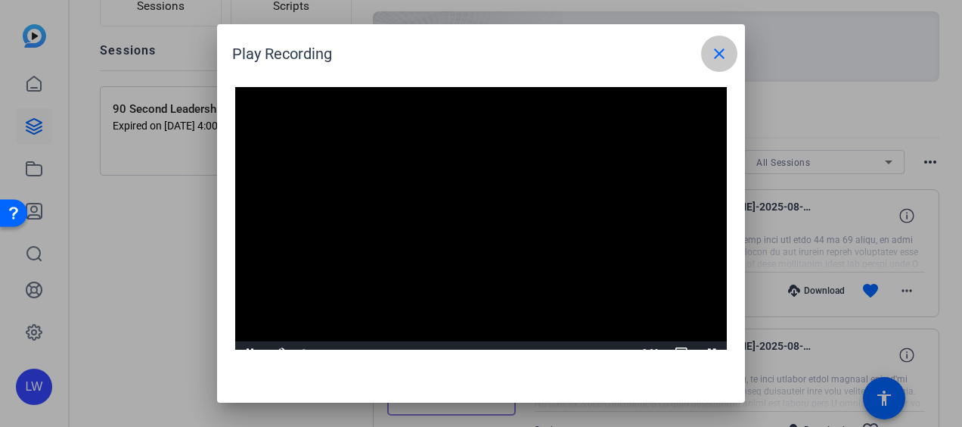
click at [712, 48] on mat-icon "close" at bounding box center [719, 54] width 18 height 18
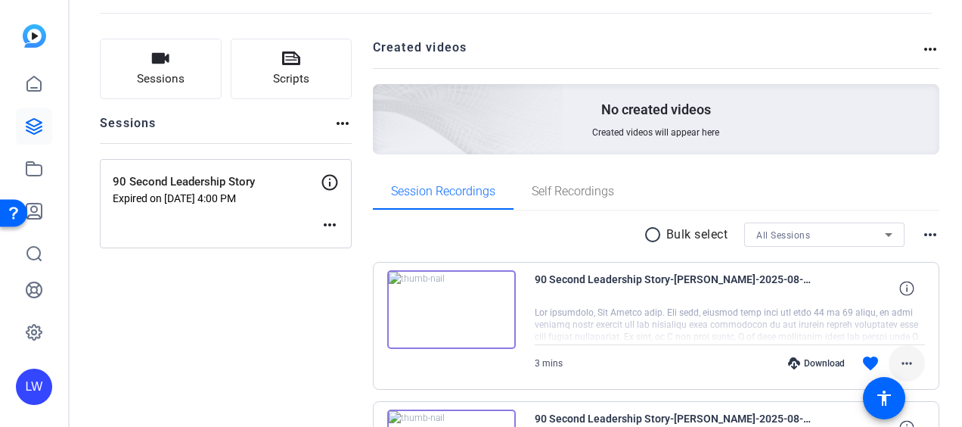
scroll to position [0, 0]
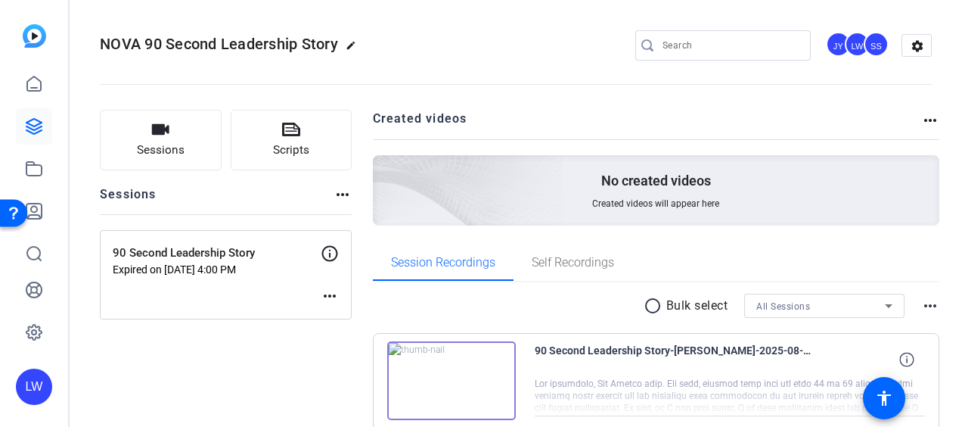
drag, startPoint x: 37, startPoint y: 210, endPoint x: 39, endPoint y: 415, distance: 205.0
click html "Resource Center Get help when you need it! Help Get the help you need from our …"
click at [39, 221] on link at bounding box center [34, 211] width 36 height 36
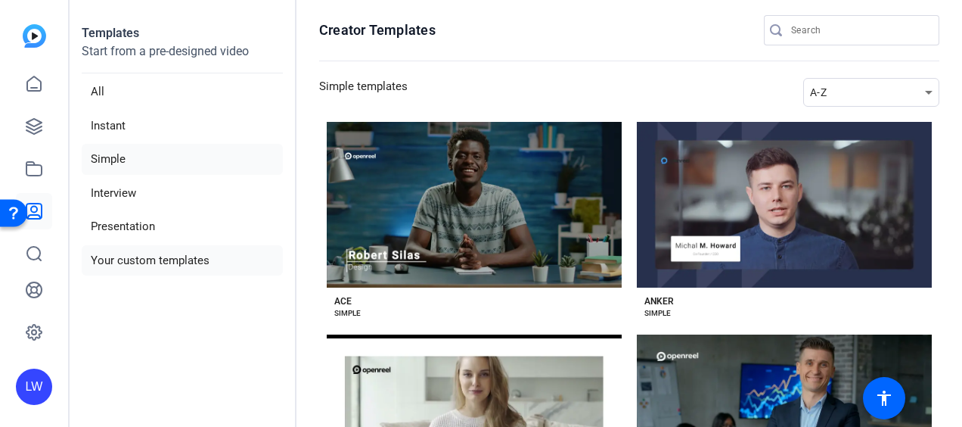
click at [205, 254] on li "Your custom templates" at bounding box center [182, 260] width 201 height 31
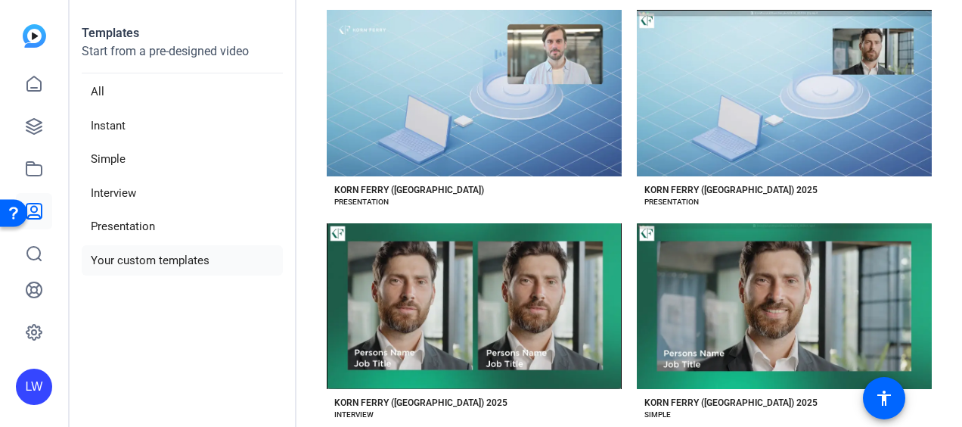
scroll to position [353, 0]
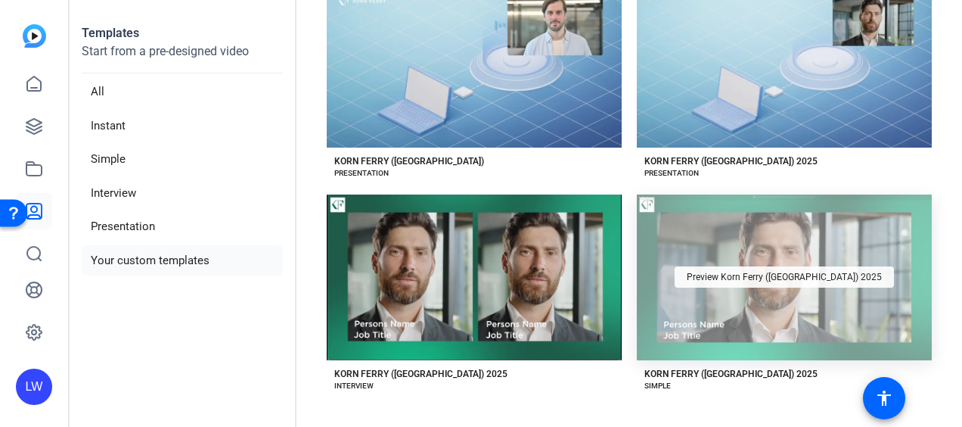
click at [747, 272] on span "Preview Korn Ferry (US) 2025" at bounding box center [784, 276] width 195 height 9
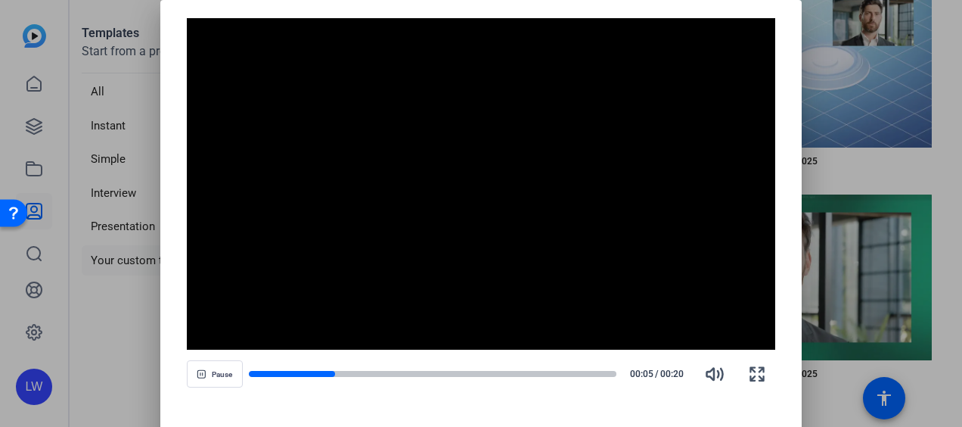
click at [919, 384] on div at bounding box center [481, 213] width 962 height 427
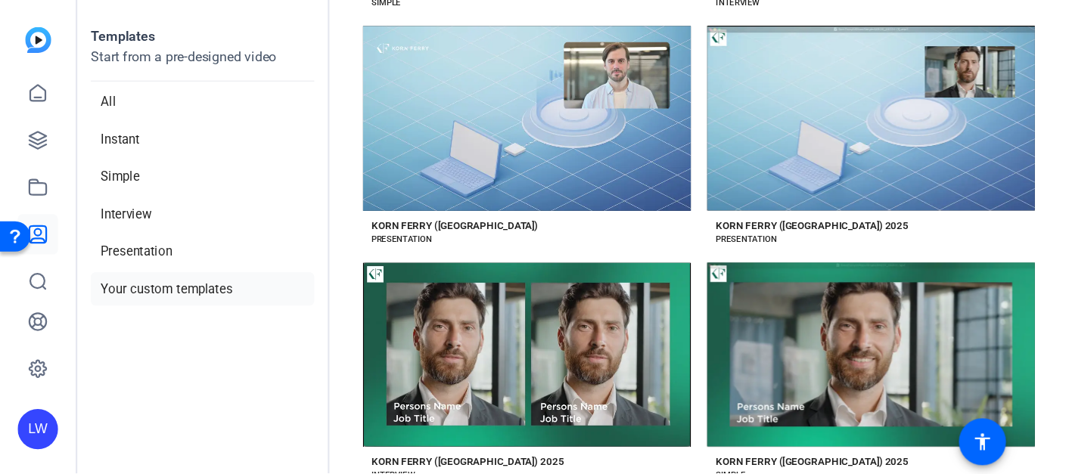
scroll to position [341, 0]
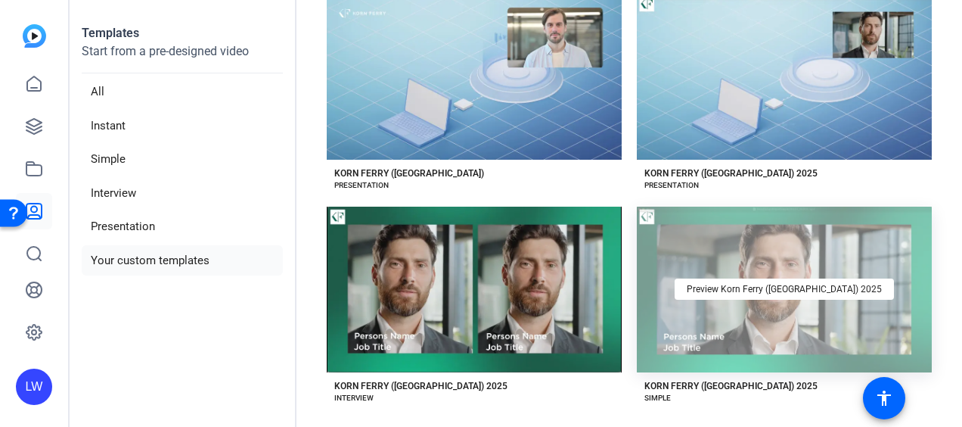
click at [720, 242] on div "Preview Korn Ferry (US) 2025" at bounding box center [784, 290] width 295 height 166
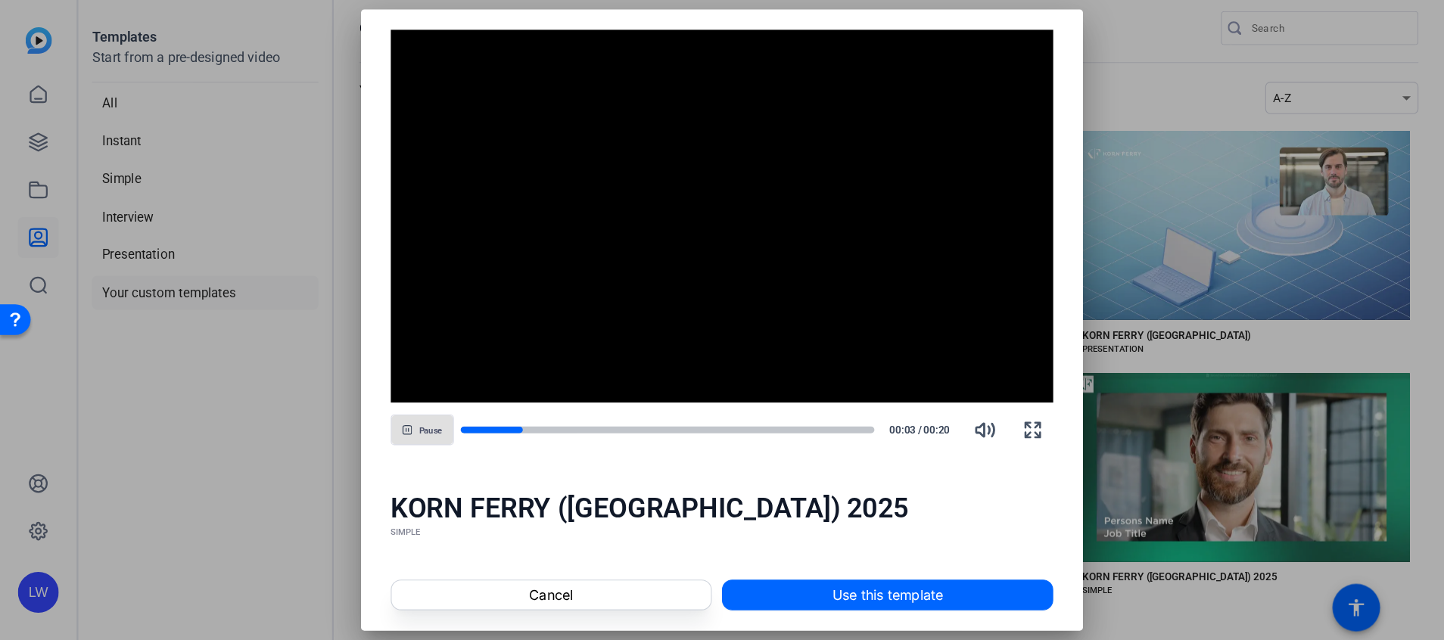
scroll to position [0, 0]
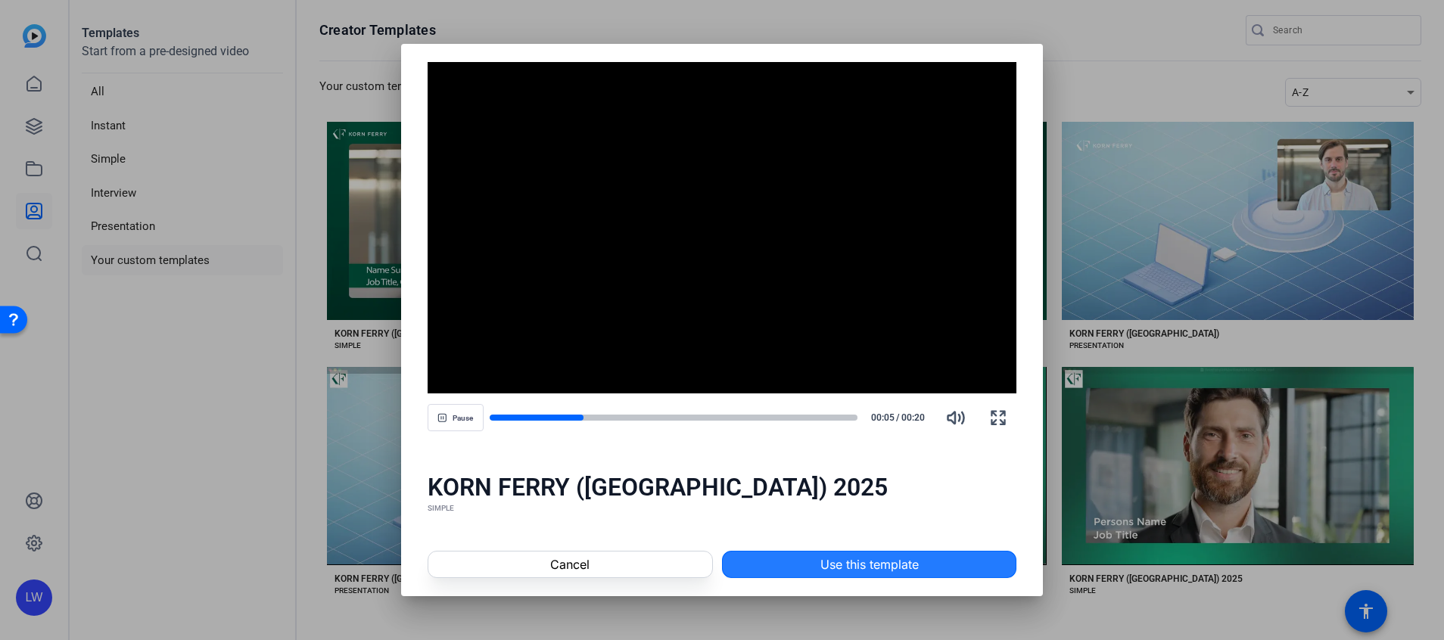
click at [907, 426] on span "Use this template" at bounding box center [869, 564] width 98 height 18
